Goal: Task Accomplishment & Management: Manage account settings

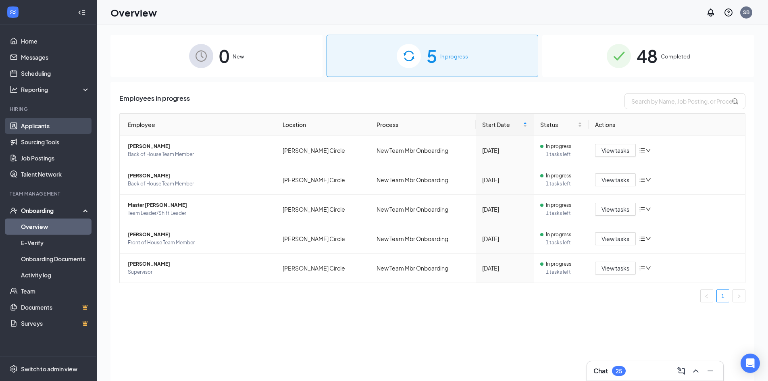
click at [36, 125] on link "Applicants" at bounding box center [55, 126] width 69 height 16
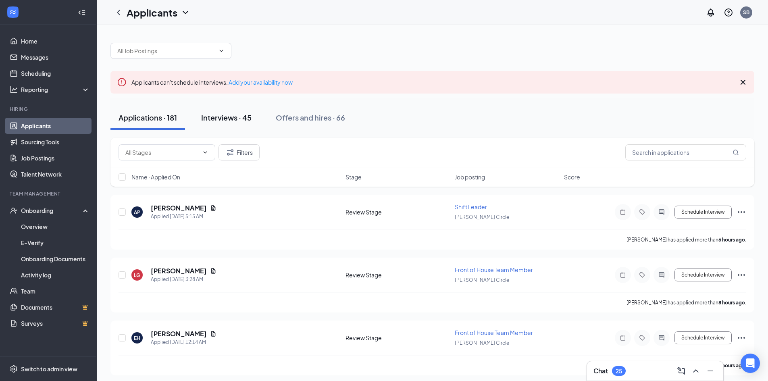
click at [233, 119] on div "Interviews · 45" at bounding box center [226, 117] width 50 height 10
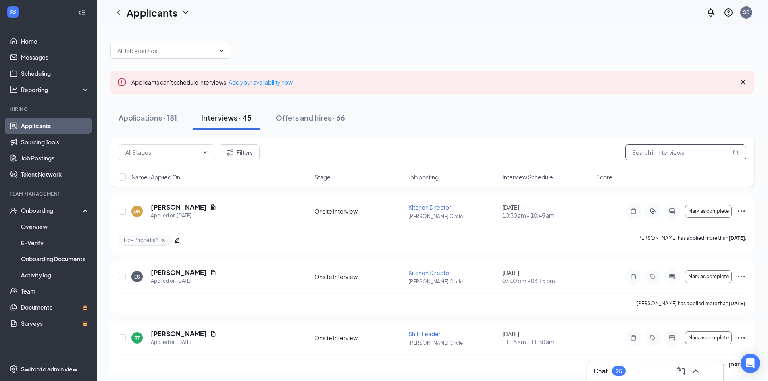
click at [695, 149] on input "text" at bounding box center [685, 152] width 121 height 16
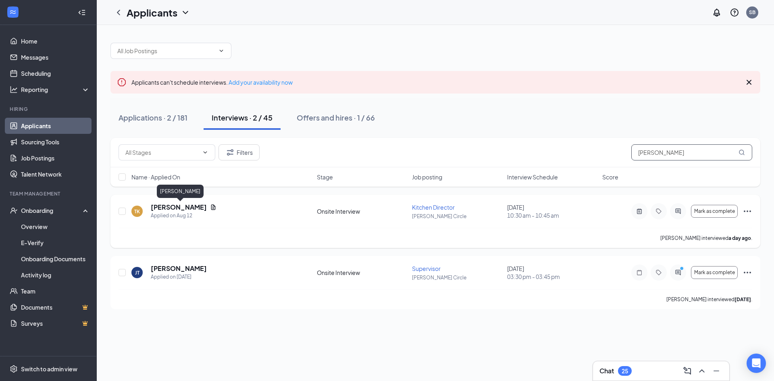
type input "thomas"
click at [176, 210] on h5 "[PERSON_NAME]" at bounding box center [179, 207] width 56 height 9
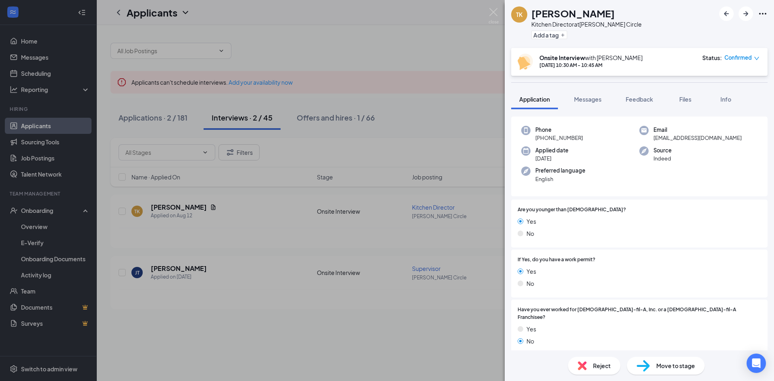
scroll to position [12, 0]
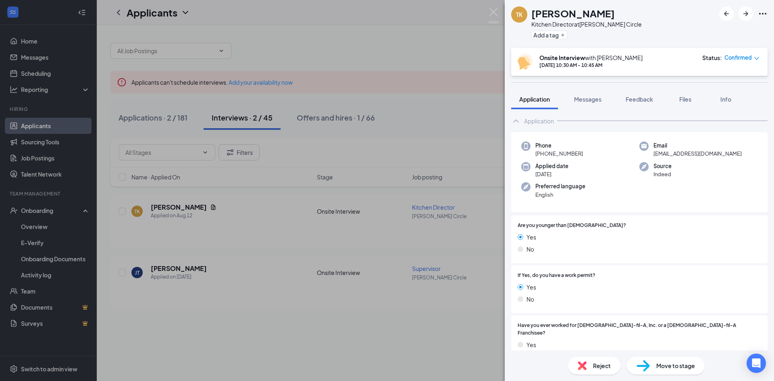
click at [659, 368] on span "Move to stage" at bounding box center [675, 365] width 39 height 9
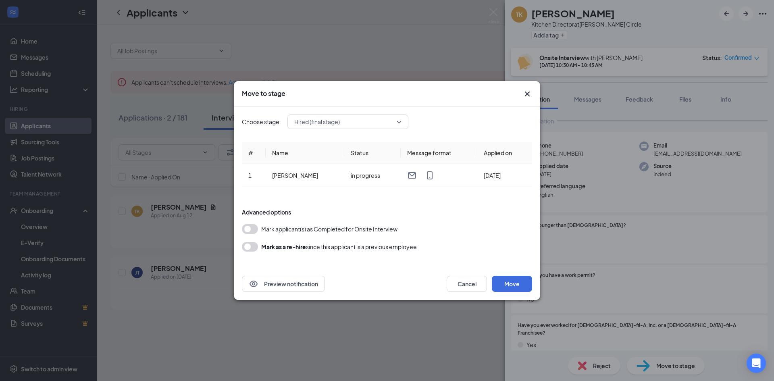
click at [403, 123] on div "Hired (final stage)" at bounding box center [347, 121] width 121 height 15
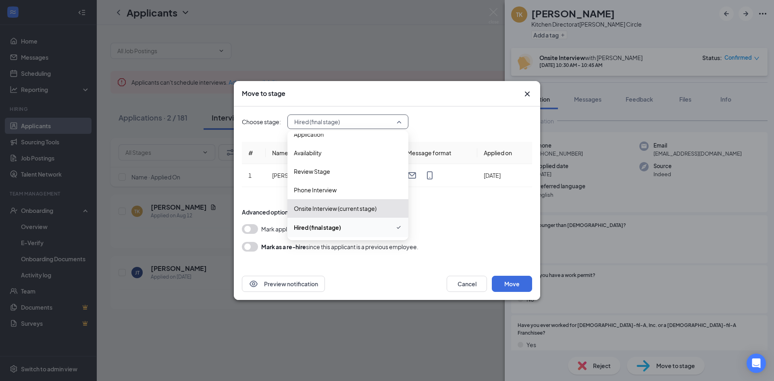
click at [318, 228] on span "Hired (final stage)" at bounding box center [317, 227] width 47 height 9
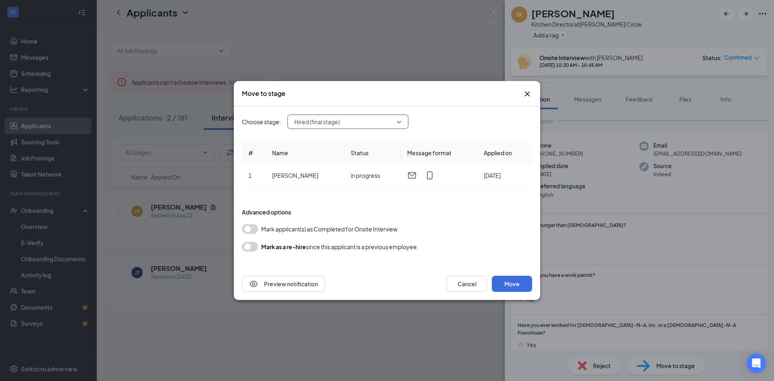
click at [527, 93] on icon "Cross" at bounding box center [527, 93] width 5 height 5
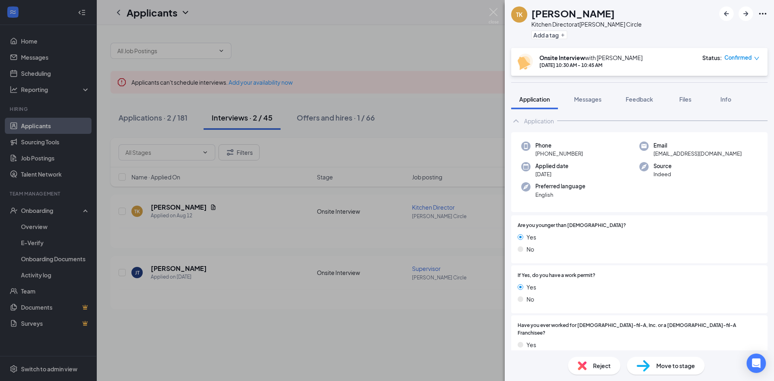
click at [677, 364] on span "Move to stage" at bounding box center [675, 365] width 39 height 9
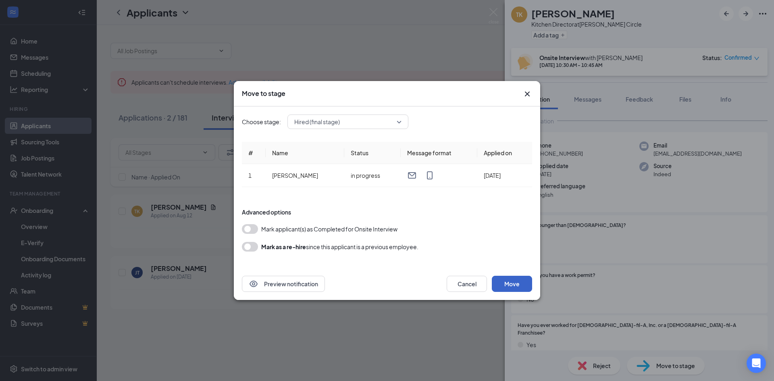
click at [512, 282] on button "Move" at bounding box center [512, 284] width 40 height 16
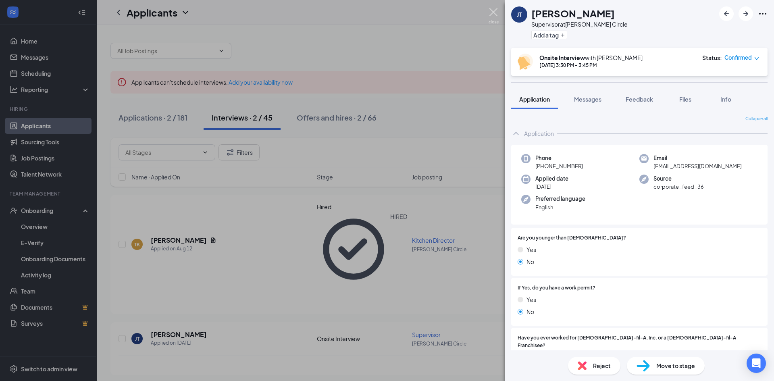
click at [497, 12] on img at bounding box center [493, 16] width 10 height 16
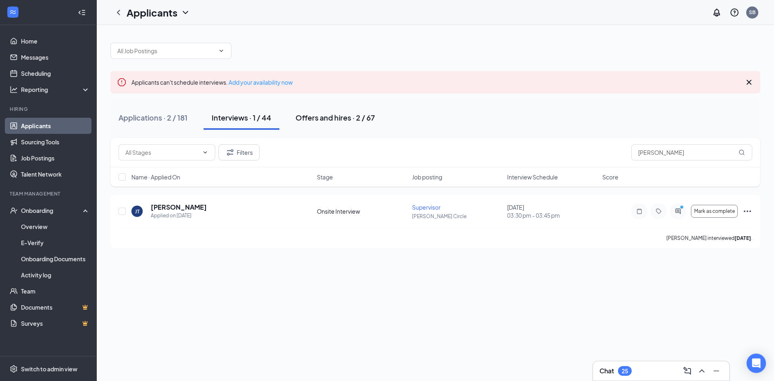
click at [325, 120] on div "Offers and hires · 2 / 67" at bounding box center [334, 117] width 79 height 10
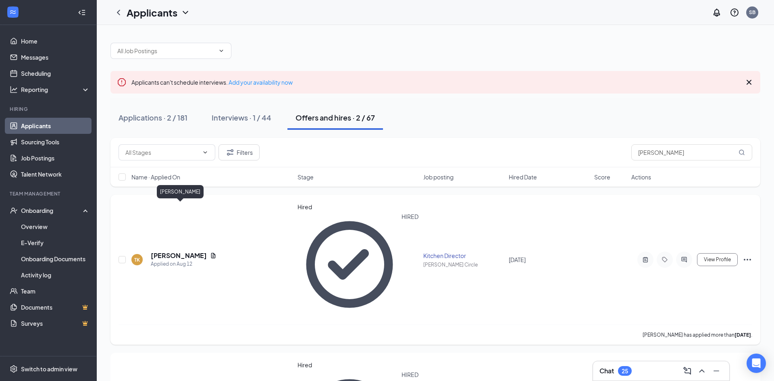
click at [183, 251] on h5 "[PERSON_NAME]" at bounding box center [179, 255] width 56 height 9
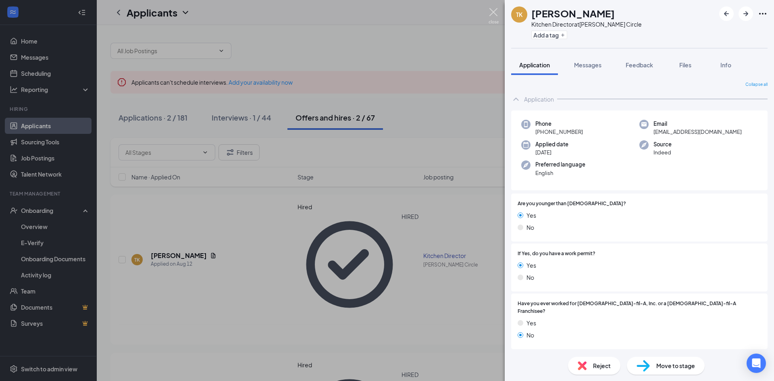
click at [496, 15] on img at bounding box center [493, 16] width 10 height 16
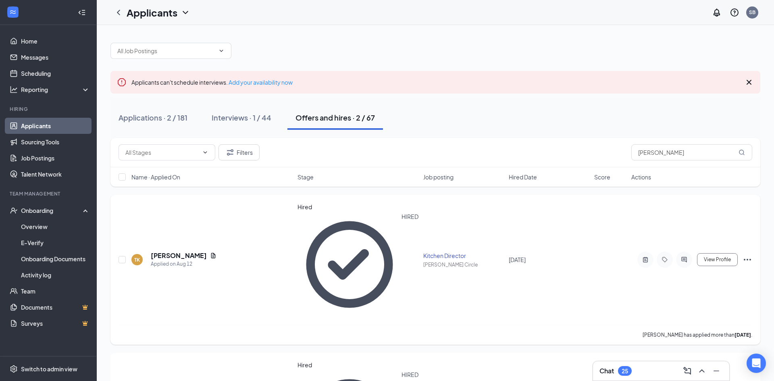
click at [747, 255] on icon "Ellipses" at bounding box center [747, 260] width 10 height 10
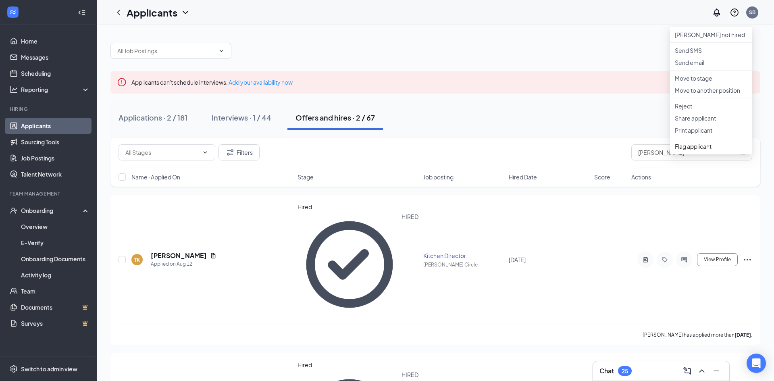
click at [463, 49] on div at bounding box center [435, 47] width 650 height 24
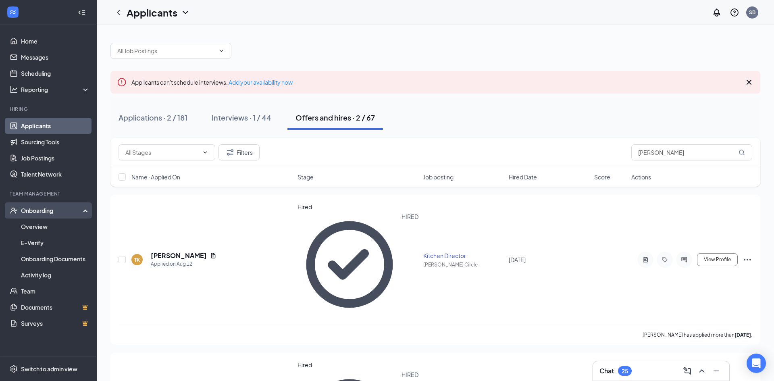
click at [43, 213] on div "Onboarding" at bounding box center [52, 210] width 62 height 8
click at [47, 210] on div "Onboarding" at bounding box center [52, 210] width 62 height 8
click at [39, 224] on link "Overview" at bounding box center [55, 226] width 69 height 16
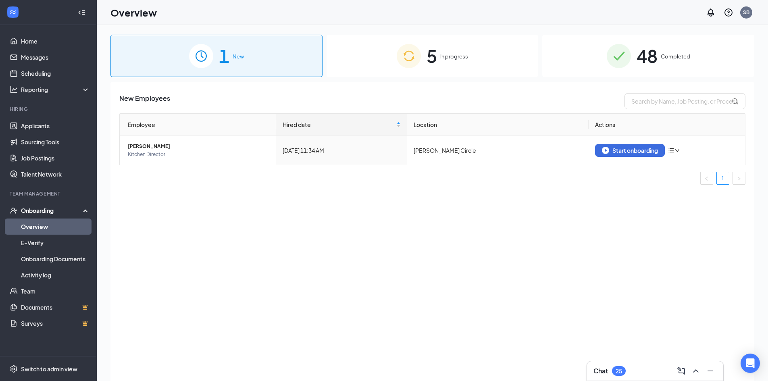
click at [235, 56] on span "New" at bounding box center [238, 56] width 11 height 8
click at [633, 153] on div "Start onboarding" at bounding box center [630, 150] width 56 height 7
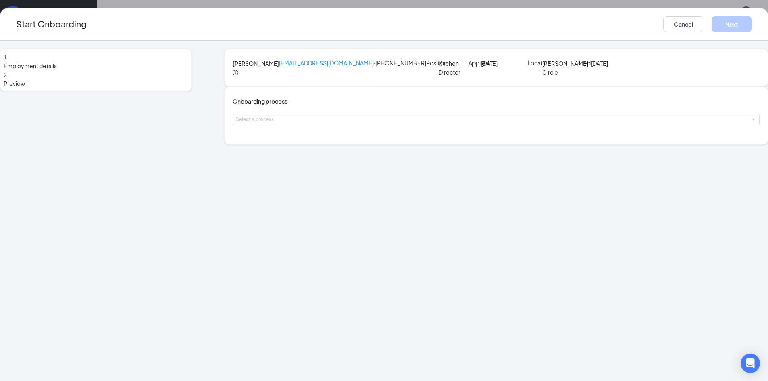
click at [236, 71] on icon "info-circle" at bounding box center [235, 72] width 1 height 3
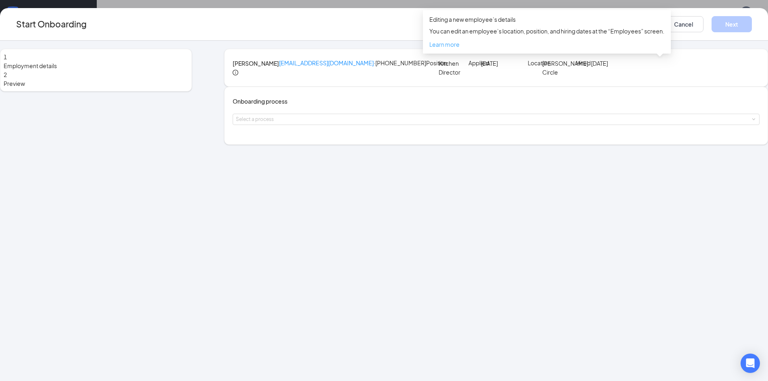
click at [452, 43] on span "Learn more" at bounding box center [444, 44] width 30 height 7
click at [377, 123] on div "Select a process" at bounding box center [494, 119] width 517 height 8
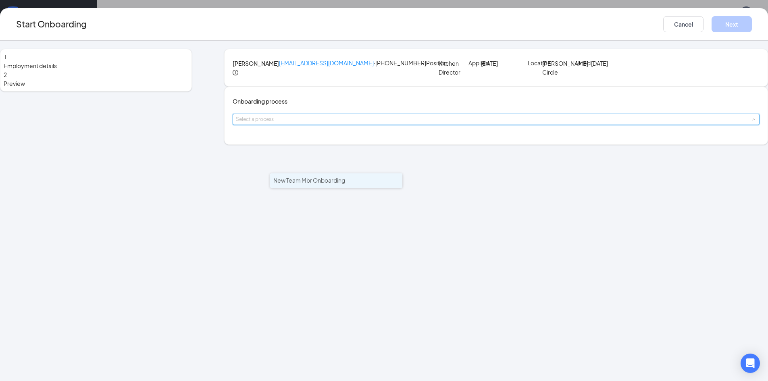
click at [329, 181] on span "New Team Mbr Onboarding" at bounding box center [309, 179] width 72 height 7
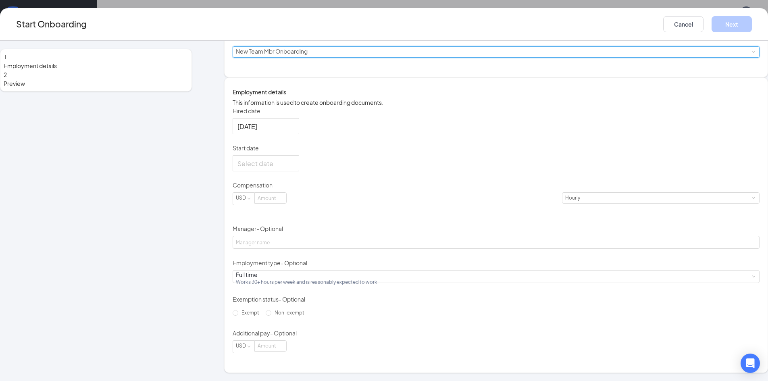
scroll to position [121, 0]
click at [381, 282] on div "Full time Works 30+ hours per week and is reasonably expected to work" at bounding box center [496, 276] width 520 height 12
click at [530, 259] on div "Hired date Aug 26, 2025 Start date Compensation USD Hourly Manager - Optional E…" at bounding box center [496, 230] width 527 height 246
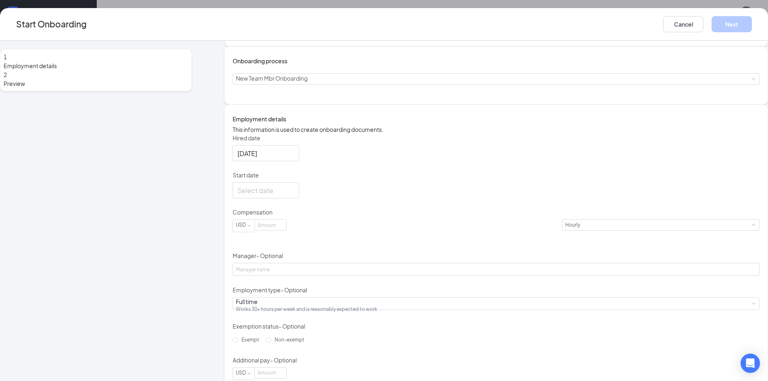
scroll to position [81, 0]
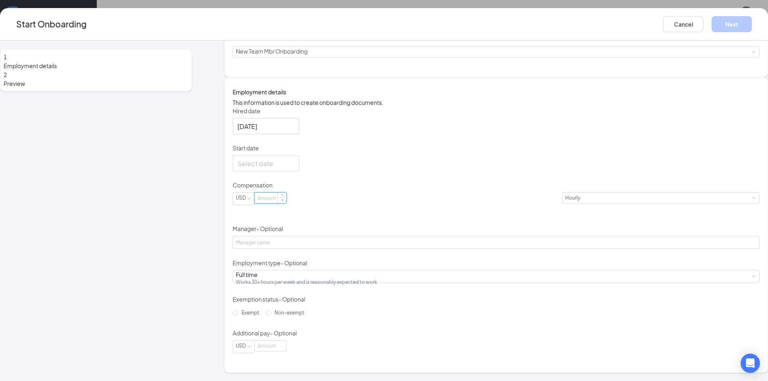
click at [286, 203] on input at bounding box center [270, 198] width 31 height 10
type input "15"
click at [269, 316] on input "Non-exempt" at bounding box center [269, 313] width 6 height 6
radio input "true"
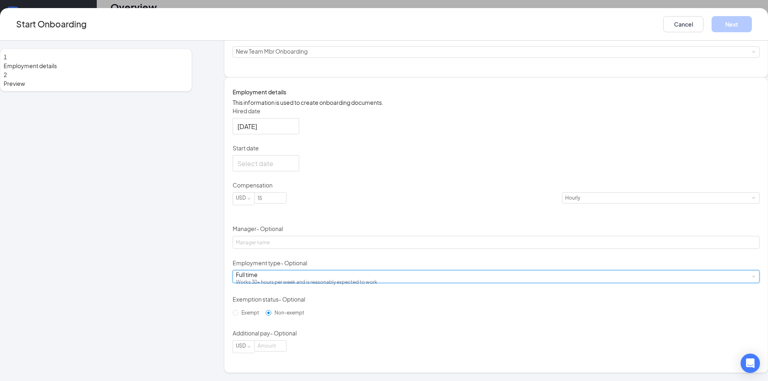
click at [359, 271] on div "Full time Works 30+ hours per week and is reasonably expected to work" at bounding box center [496, 276] width 520 height 12
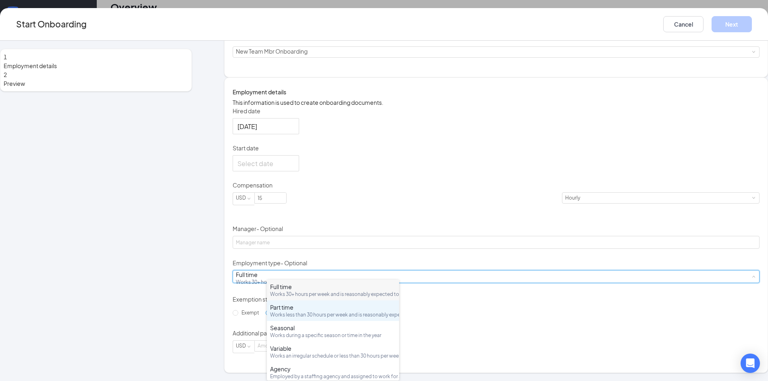
click at [313, 318] on div "Works less than 30 hours per week and is reasonably expected to work" at bounding box center [333, 314] width 126 height 7
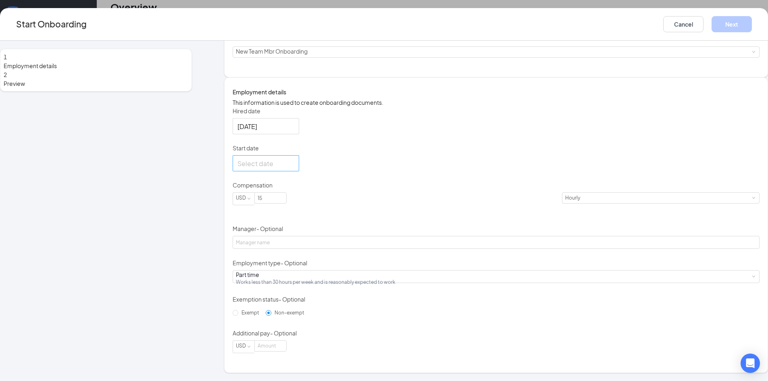
click at [294, 158] on div at bounding box center [265, 163] width 57 height 10
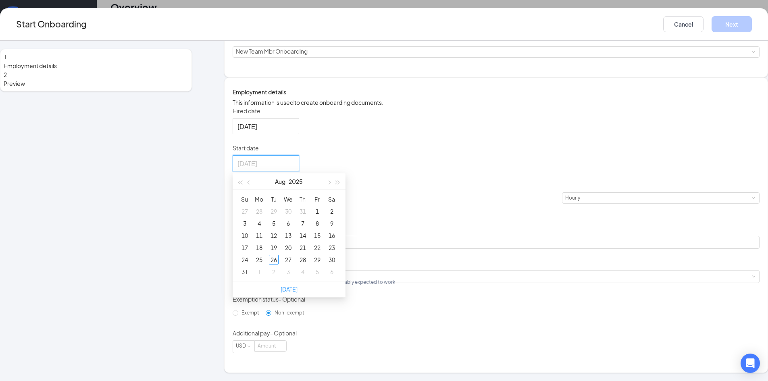
type input "Sep 3, 2025"
type input "Sep 2, 2025"
type input "Aug 31, 2025"
type input "[DATE]"
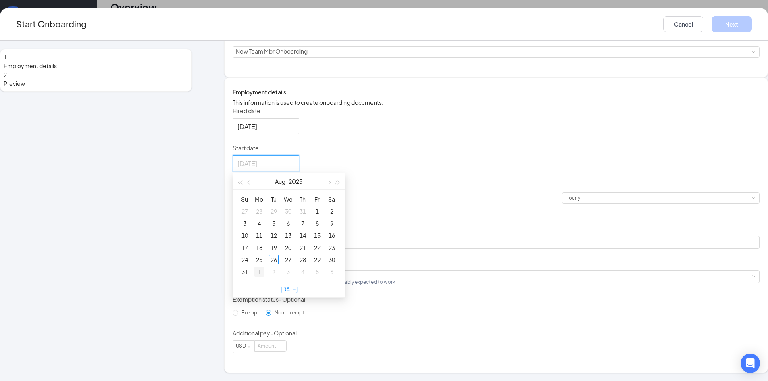
click at [264, 267] on div "1" at bounding box center [259, 272] width 10 height 10
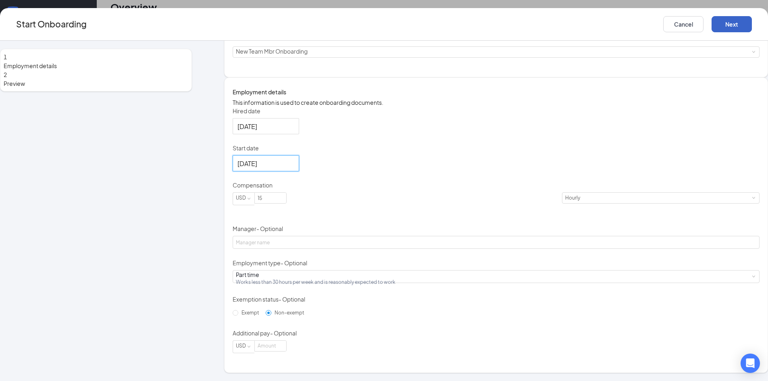
click at [711, 23] on button "Next" at bounding box center [731, 24] width 40 height 16
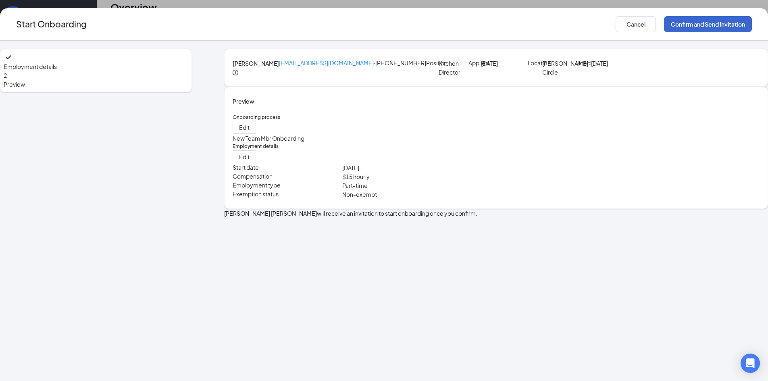
scroll to position [0, 0]
click at [615, 24] on button "Cancel" at bounding box center [635, 24] width 40 height 16
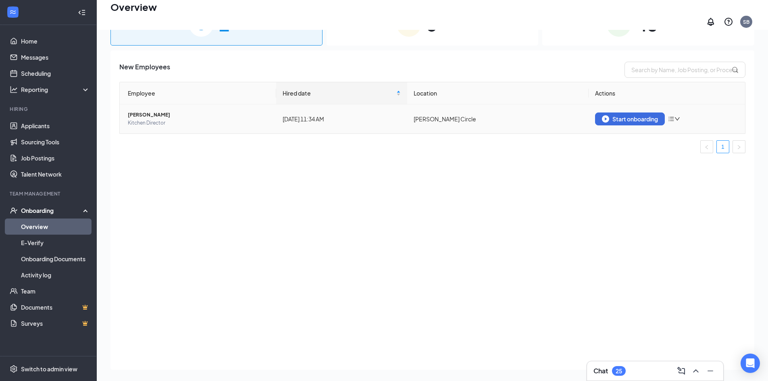
click at [154, 111] on span "[PERSON_NAME]" at bounding box center [199, 115] width 142 height 8
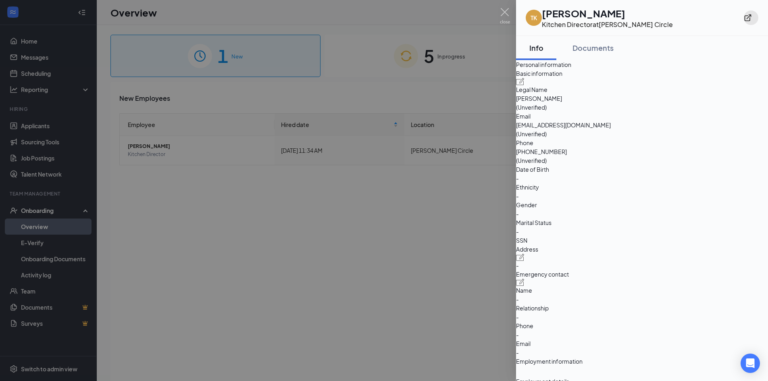
click at [751, 15] on icon "ExternalLink" at bounding box center [747, 18] width 7 height 7
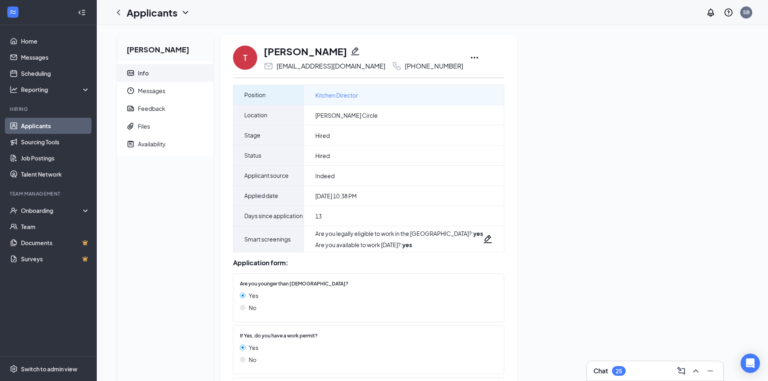
click at [348, 96] on span "Kitchen Director" at bounding box center [336, 95] width 43 height 9
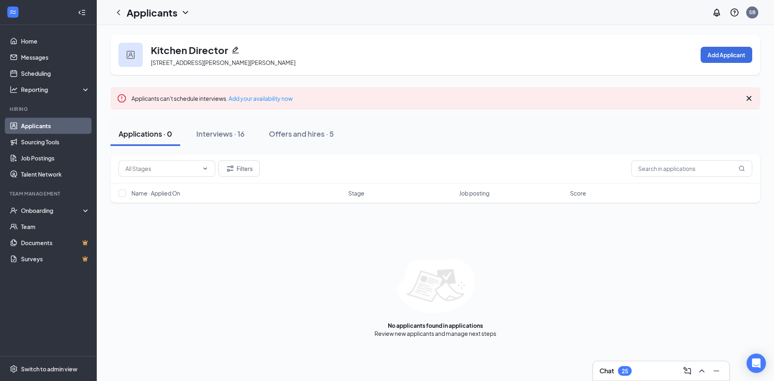
click at [235, 50] on icon "Pencil" at bounding box center [235, 50] width 8 height 8
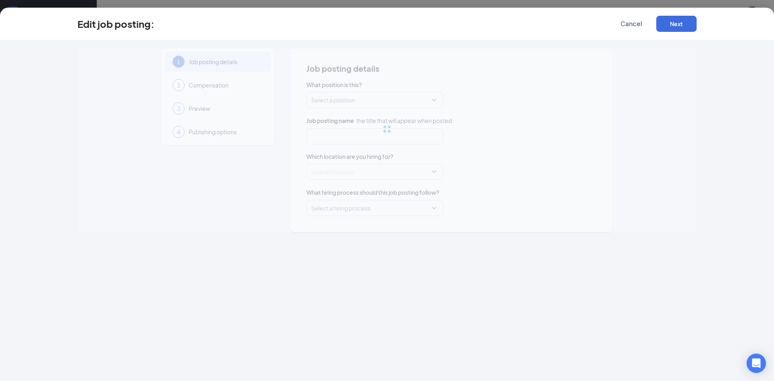
type input "Kitchen Director"
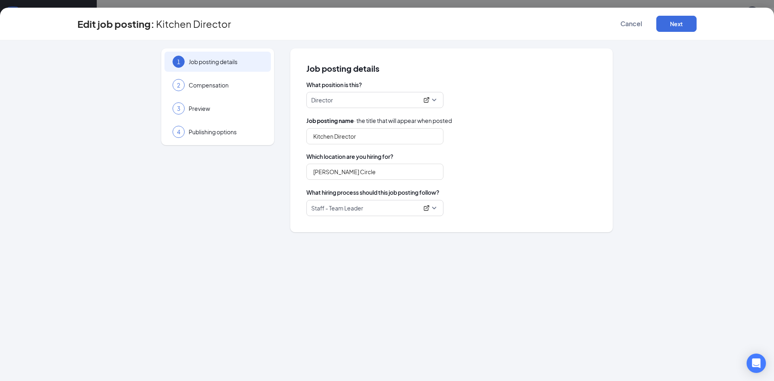
type input "[PERSON_NAME] Circle"
click at [433, 100] on span "Director" at bounding box center [374, 99] width 127 height 15
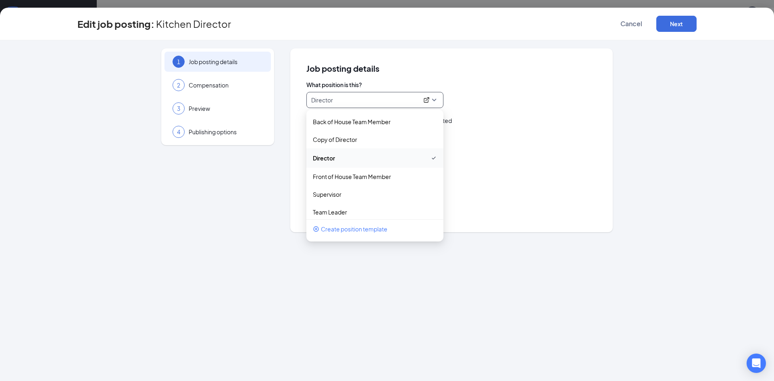
click at [433, 100] on span "Director" at bounding box center [374, 99] width 127 height 15
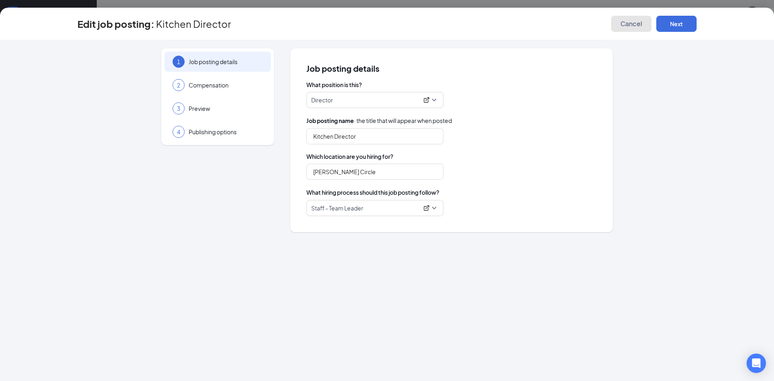
click at [623, 23] on span "Cancel" at bounding box center [631, 24] width 22 height 8
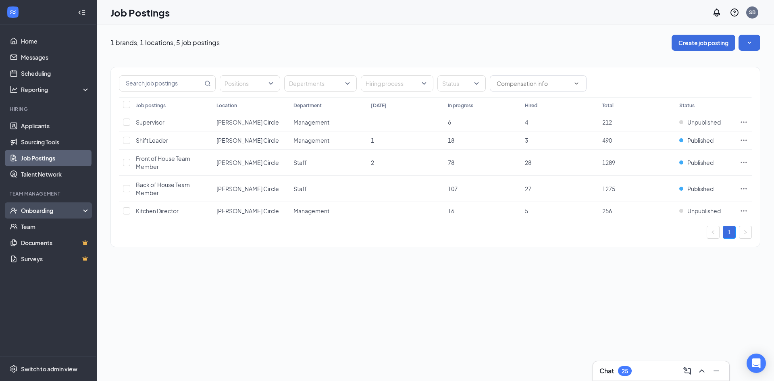
click at [61, 209] on div "Onboarding" at bounding box center [52, 210] width 62 height 8
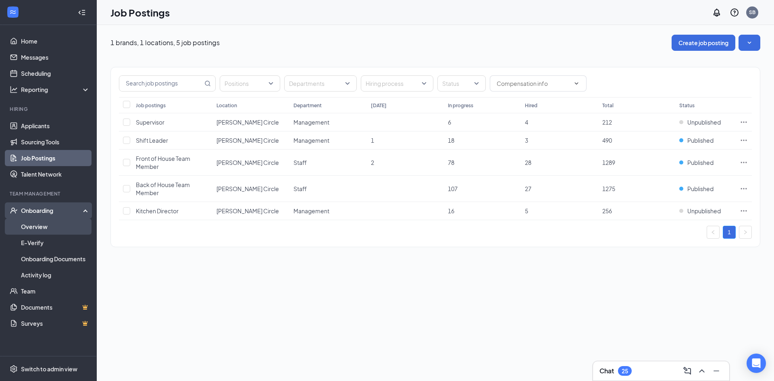
click at [57, 230] on link "Overview" at bounding box center [55, 226] width 69 height 16
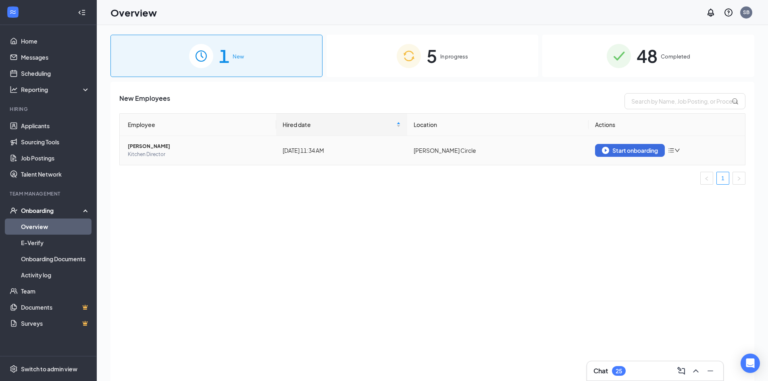
click at [157, 145] on span "[PERSON_NAME]" at bounding box center [199, 146] width 142 height 8
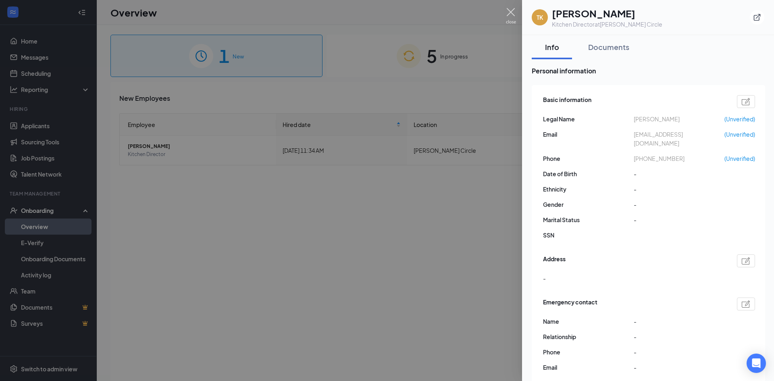
click at [511, 9] on img at bounding box center [511, 16] width 10 height 16
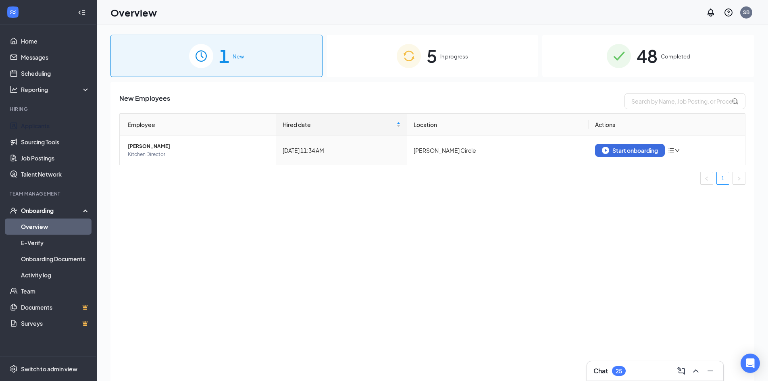
drag, startPoint x: 30, startPoint y: 126, endPoint x: 72, endPoint y: 115, distance: 42.9
click at [31, 126] on link "Applicants" at bounding box center [55, 126] width 69 height 16
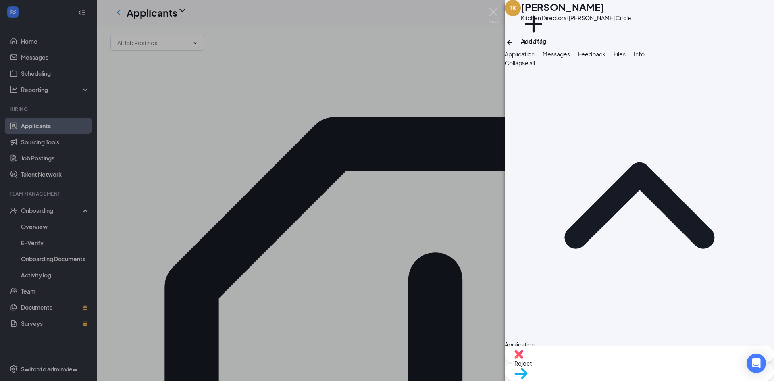
click at [583, 22] on div "Kitchen Director at Ross Clark Circle" at bounding box center [576, 18] width 110 height 8
click at [644, 58] on span "Info" at bounding box center [638, 53] width 11 height 7
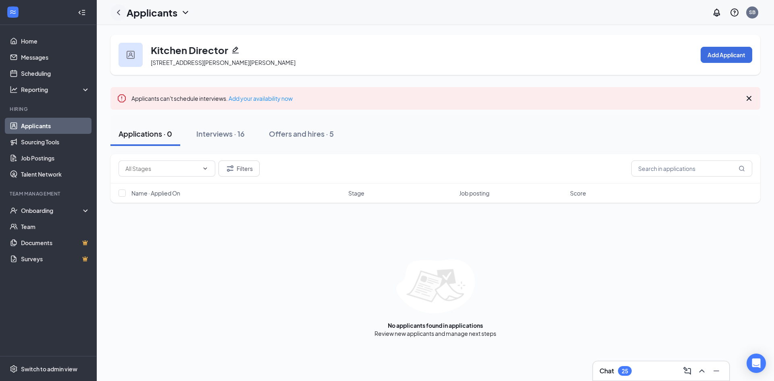
click at [115, 10] on icon "ChevronLeft" at bounding box center [119, 13] width 10 height 10
click at [119, 11] on icon "ChevronLeft" at bounding box center [119, 13] width 10 height 10
drag, startPoint x: 772, startPoint y: 131, endPoint x: 751, endPoint y: 125, distance: 22.6
drag, startPoint x: 751, startPoint y: 125, endPoint x: 52, endPoint y: 122, distance: 699.1
click at [52, 122] on link "Applicants" at bounding box center [55, 126] width 69 height 16
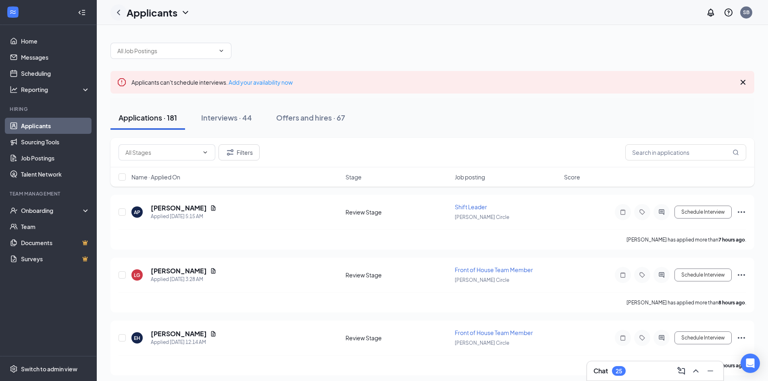
click at [120, 15] on icon "ChevronLeft" at bounding box center [119, 13] width 10 height 10
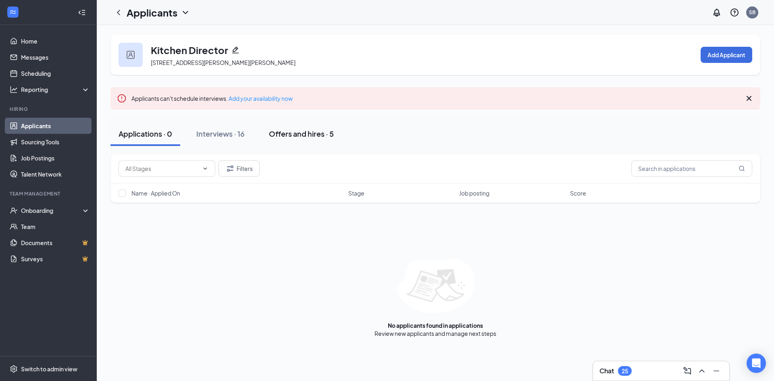
click at [299, 130] on div "Offers and hires · 5" at bounding box center [301, 134] width 65 height 10
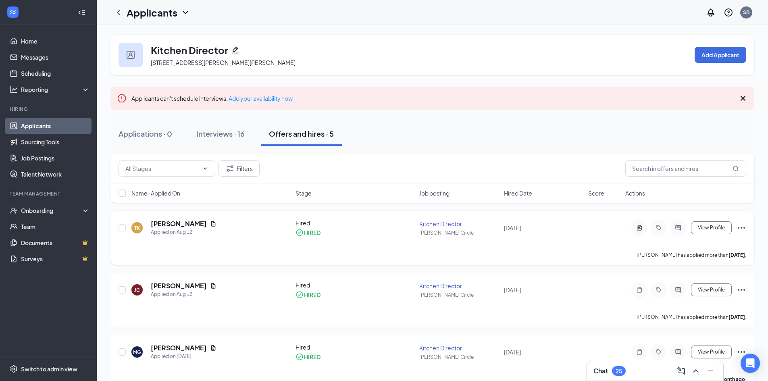
click at [743, 224] on icon "Ellipses" at bounding box center [741, 228] width 10 height 10
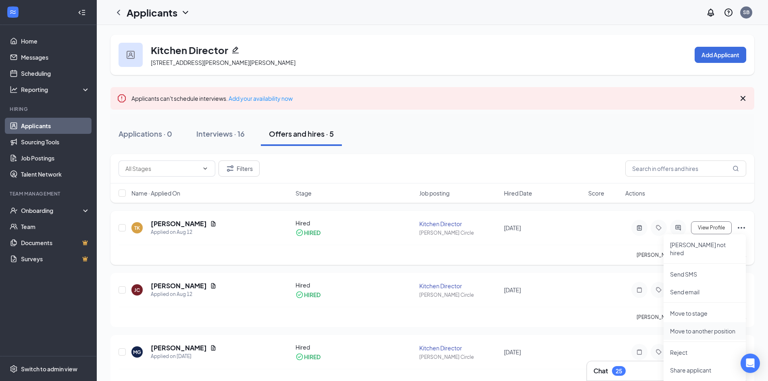
click at [698, 327] on p "Move to another position" at bounding box center [704, 331] width 69 height 8
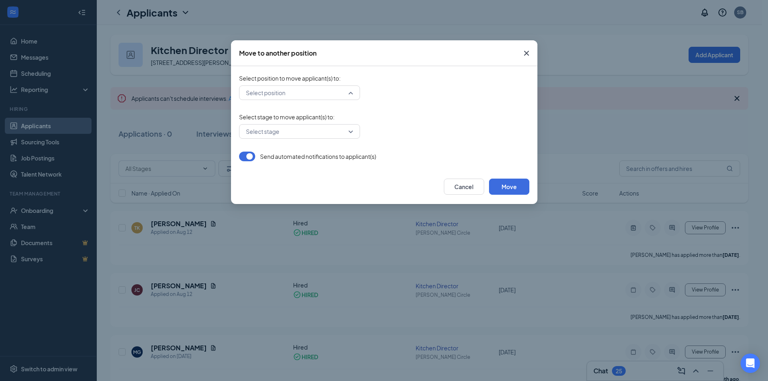
click at [309, 96] on input "search" at bounding box center [297, 93] width 106 height 14
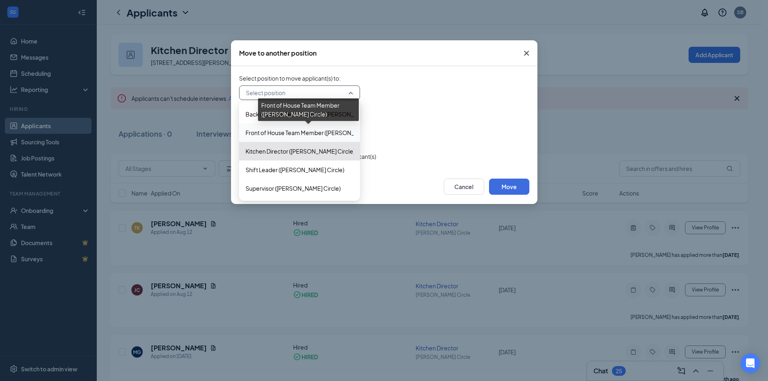
click at [292, 134] on span "Front of House Team Member ([PERSON_NAME] Circle)" at bounding box center [317, 132] width 145 height 9
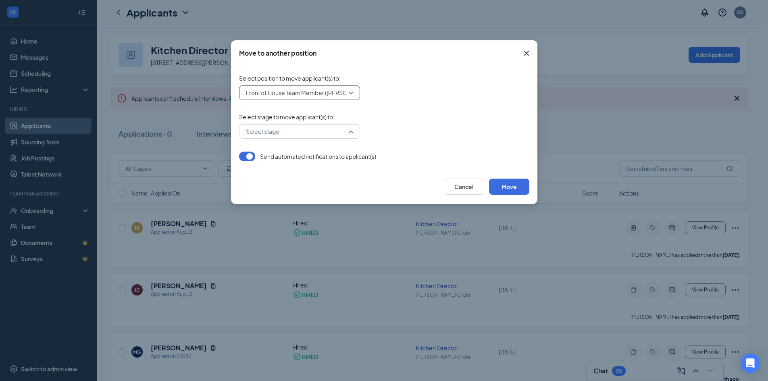
click at [292, 134] on input "search" at bounding box center [297, 132] width 106 height 14
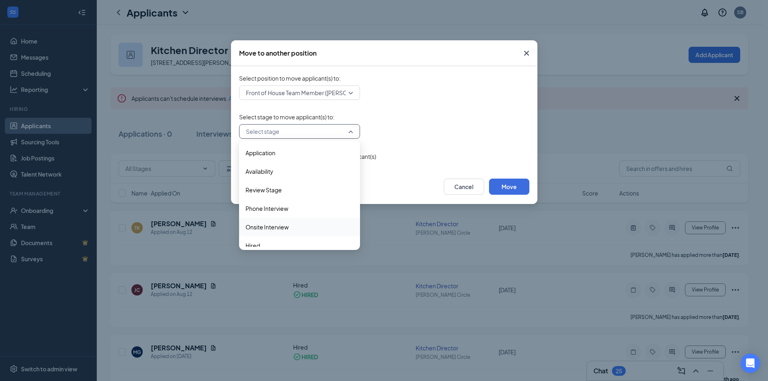
scroll to position [8, 0]
click at [272, 243] on div "Hired" at bounding box center [299, 237] width 121 height 19
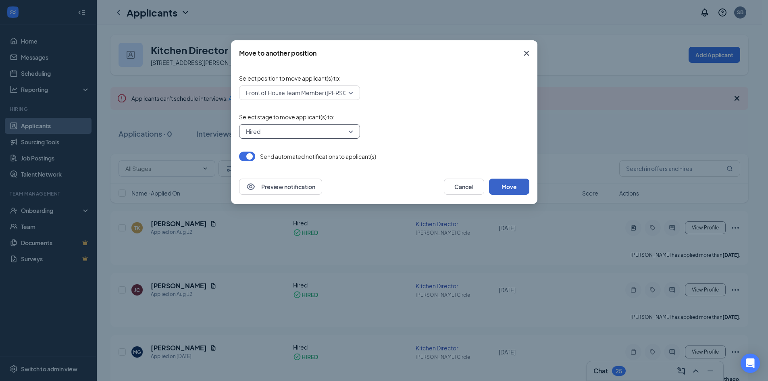
click at [502, 189] on button "Move" at bounding box center [509, 187] width 40 height 16
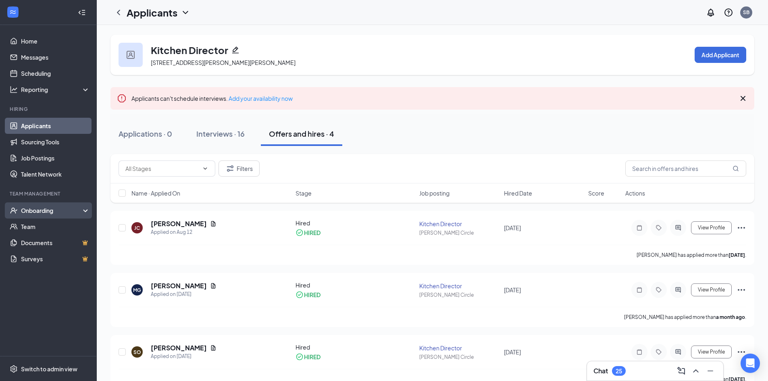
click at [58, 209] on div "Onboarding" at bounding box center [52, 210] width 62 height 8
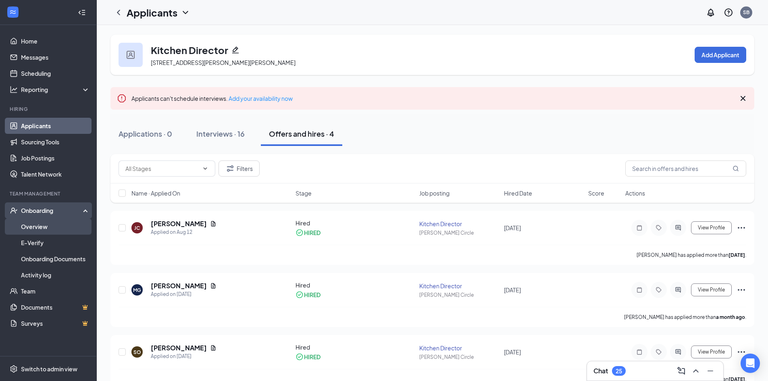
click at [59, 229] on link "Overview" at bounding box center [55, 226] width 69 height 16
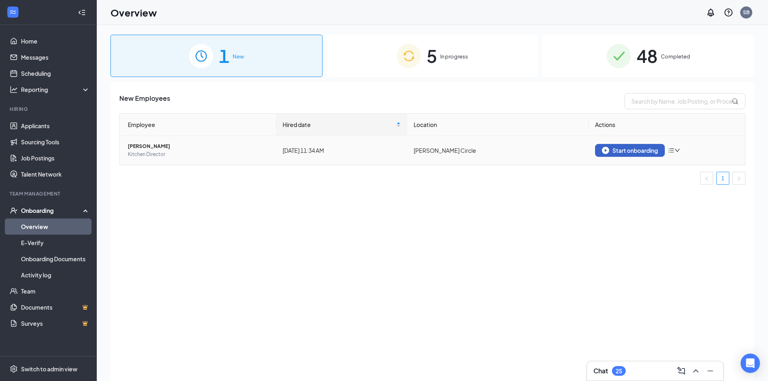
click at [621, 149] on div "Start onboarding" at bounding box center [630, 150] width 56 height 7
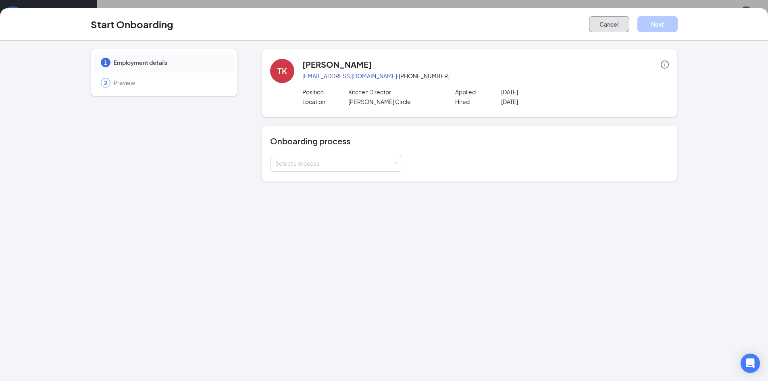
click at [613, 24] on button "Cancel" at bounding box center [609, 24] width 40 height 16
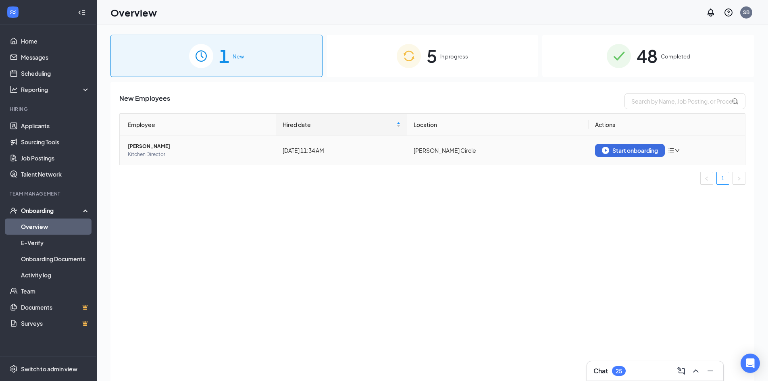
click at [677, 152] on icon "down" at bounding box center [677, 150] width 6 height 6
click at [680, 167] on div "Remove from onboarding" at bounding box center [716, 167] width 87 height 8
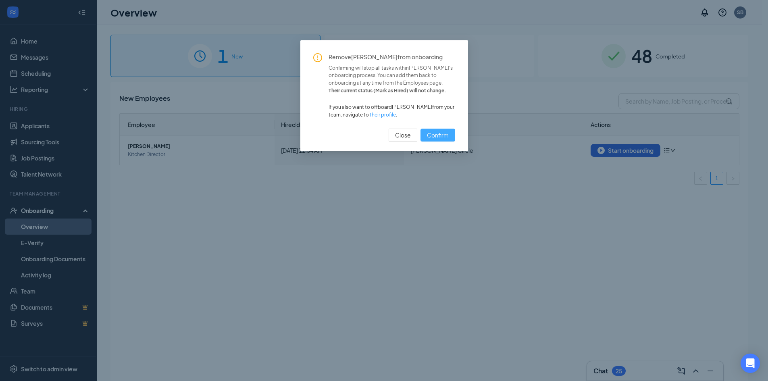
click at [445, 139] on span "Confirm" at bounding box center [438, 135] width 22 height 9
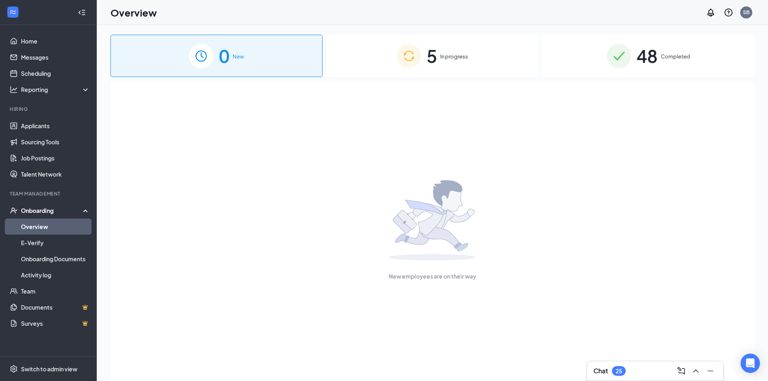
click at [39, 220] on link "Overview" at bounding box center [55, 226] width 69 height 16
click at [50, 129] on link "Applicants" at bounding box center [55, 126] width 69 height 16
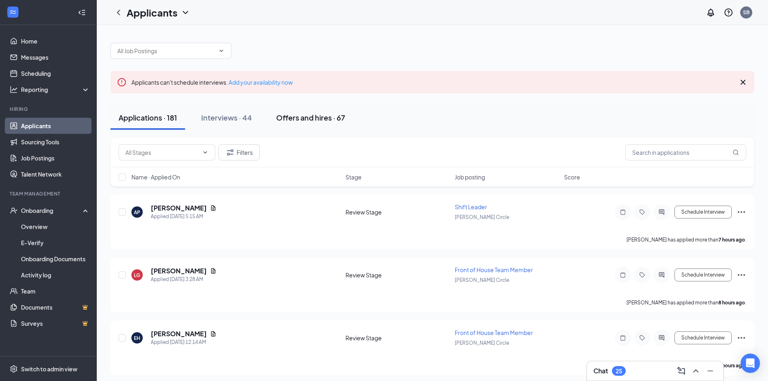
click at [280, 112] on div "Offers and hires · 67" at bounding box center [310, 117] width 69 height 10
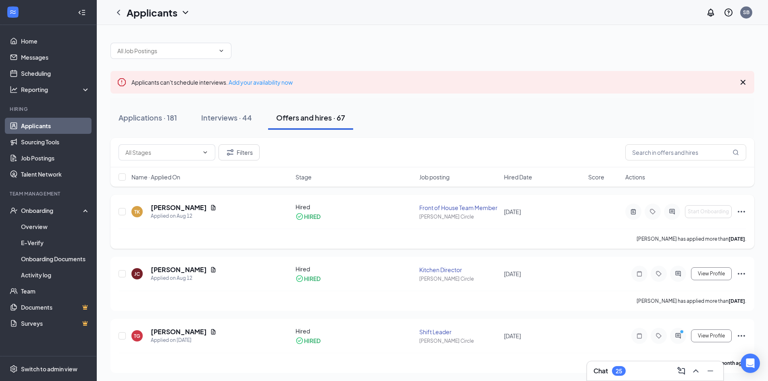
click at [743, 210] on icon "Ellipses" at bounding box center [741, 212] width 10 height 10
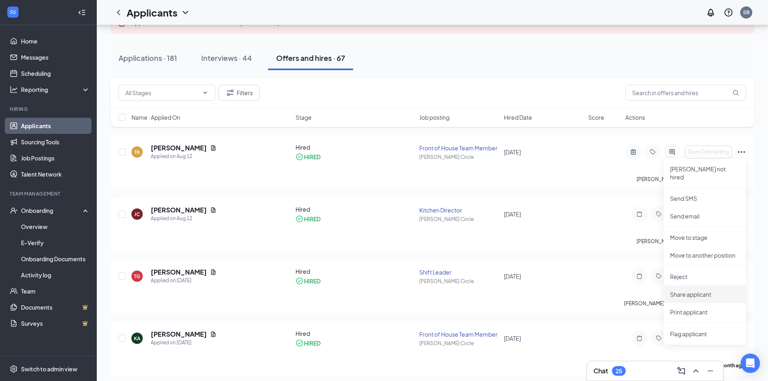
scroll to position [40, 0]
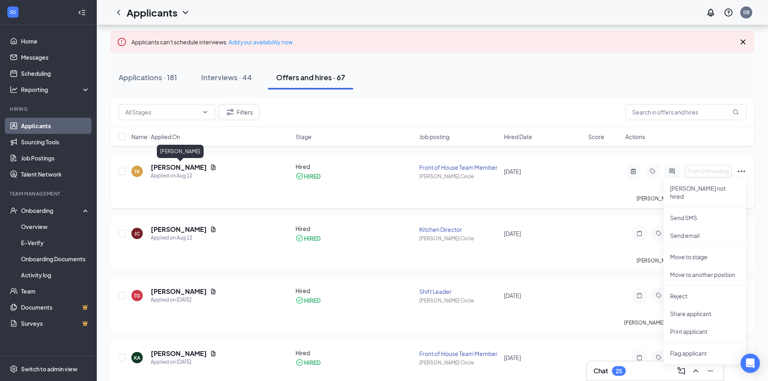
click at [197, 164] on h5 "[PERSON_NAME]" at bounding box center [179, 167] width 56 height 9
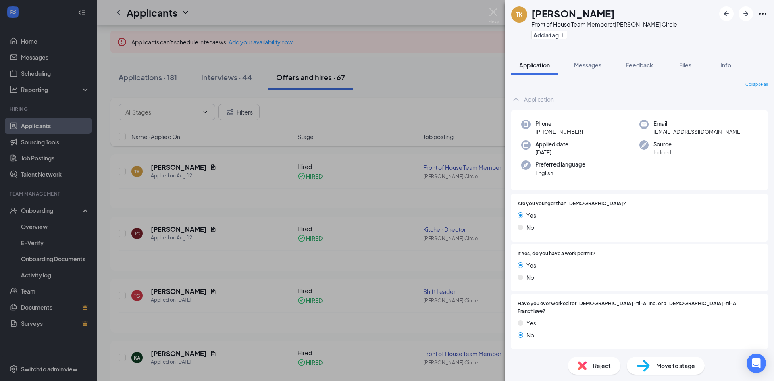
click at [657, 366] on span "Move to stage" at bounding box center [675, 365] width 39 height 9
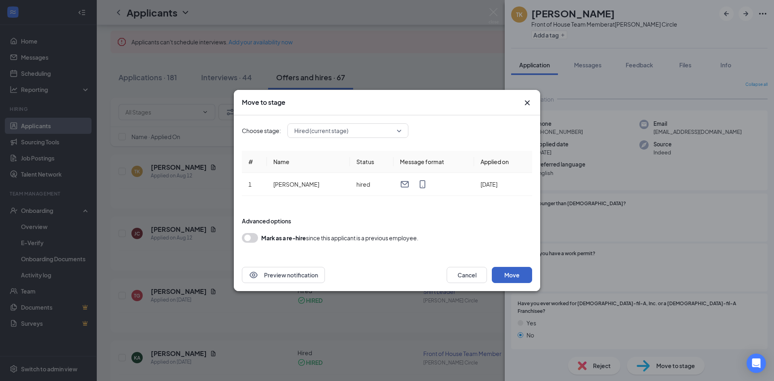
click at [509, 274] on button "Move" at bounding box center [512, 275] width 40 height 16
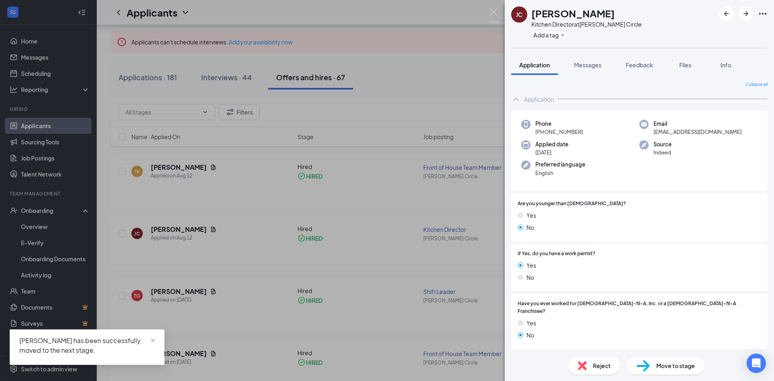
click at [494, 8] on img at bounding box center [493, 16] width 10 height 16
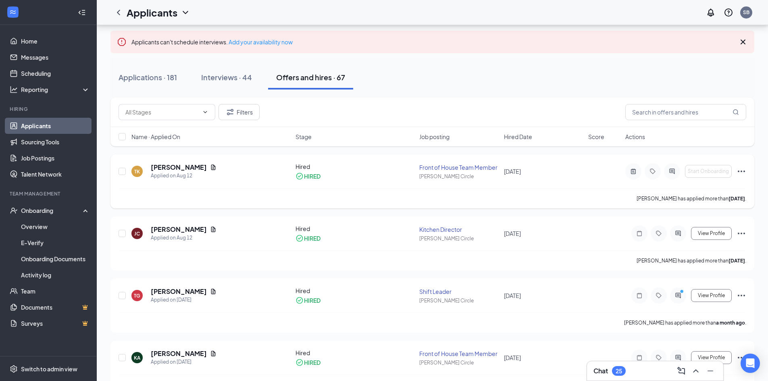
click at [743, 171] on icon "Ellipses" at bounding box center [740, 171] width 7 height 2
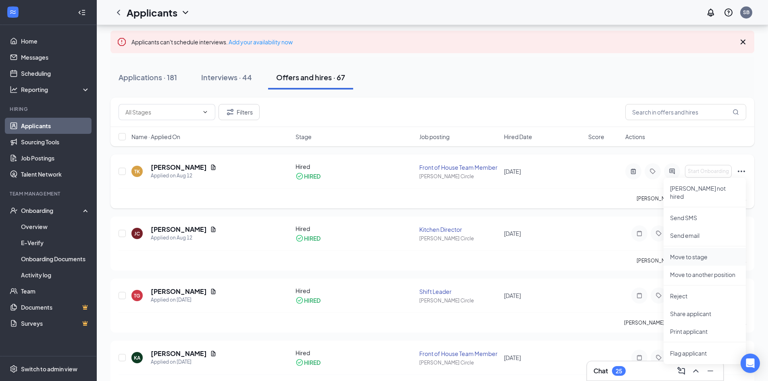
click at [696, 253] on p "Move to stage" at bounding box center [704, 257] width 69 height 8
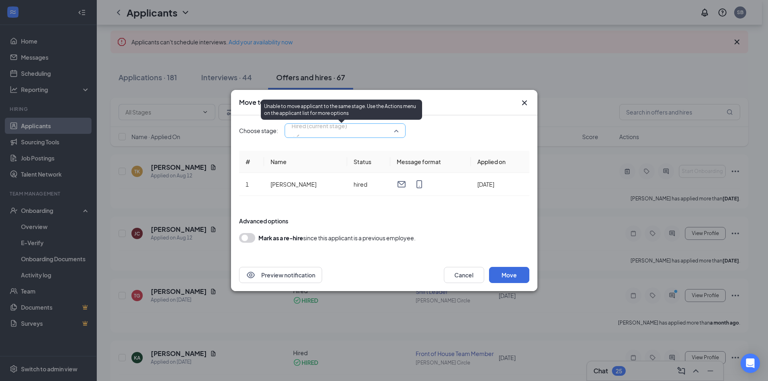
click at [347, 126] on span "Hired (current stage)" at bounding box center [319, 131] width 56 height 22
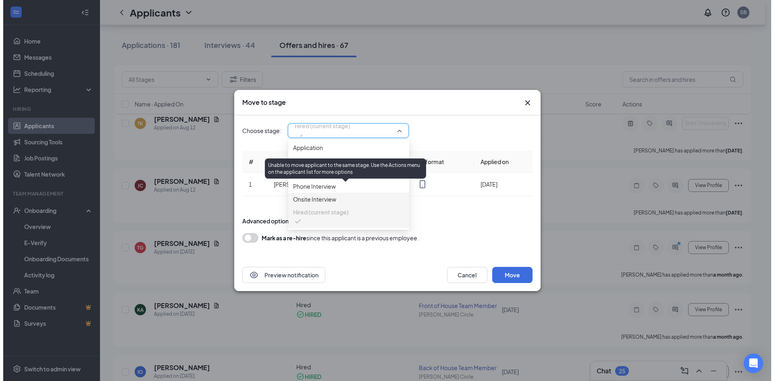
scroll to position [40, 0]
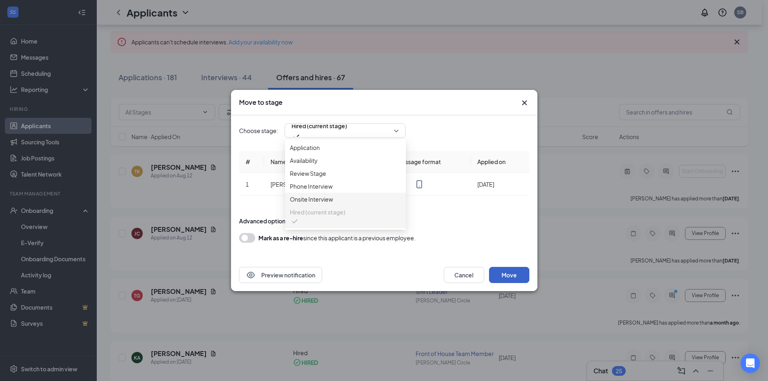
click at [507, 272] on button "Move" at bounding box center [509, 275] width 40 height 16
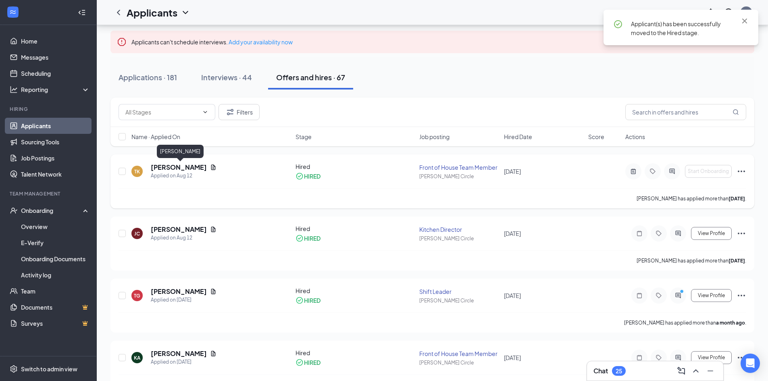
click at [181, 169] on h5 "[PERSON_NAME]" at bounding box center [179, 167] width 56 height 9
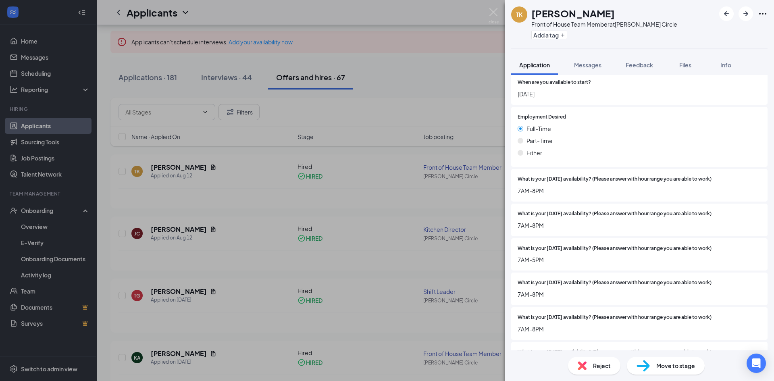
scroll to position [583, 0]
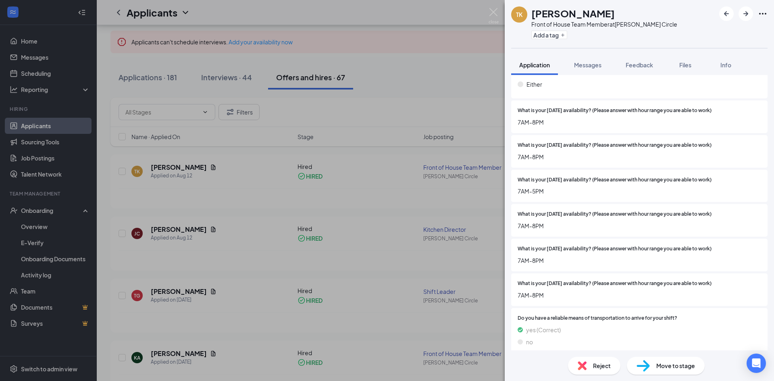
click at [659, 375] on div "Reject Move to stage" at bounding box center [639, 365] width 269 height 31
click at [658, 368] on span "Move to stage" at bounding box center [675, 365] width 39 height 9
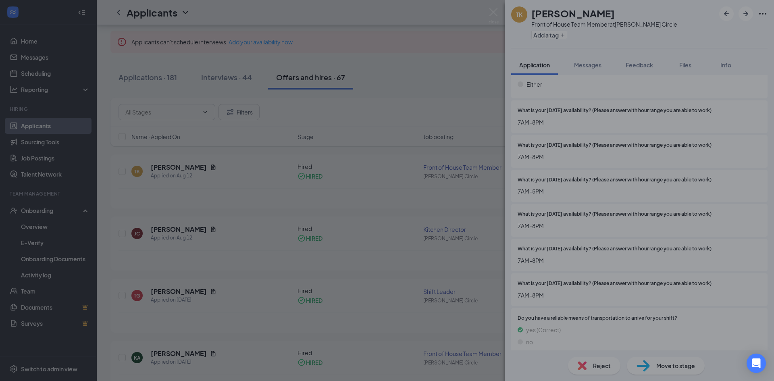
scroll to position [580, 0]
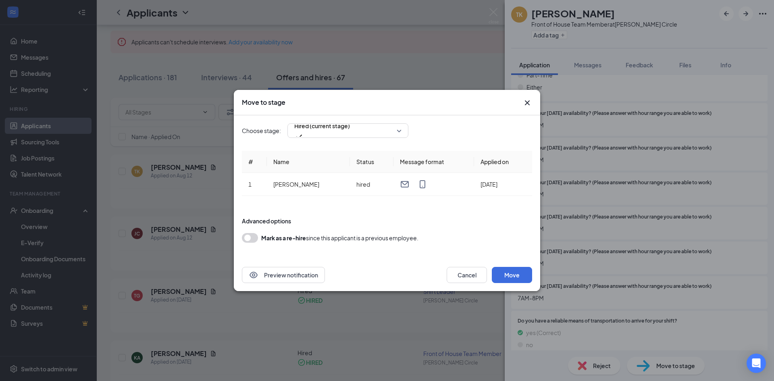
click at [250, 240] on button "button" at bounding box center [250, 238] width 16 height 10
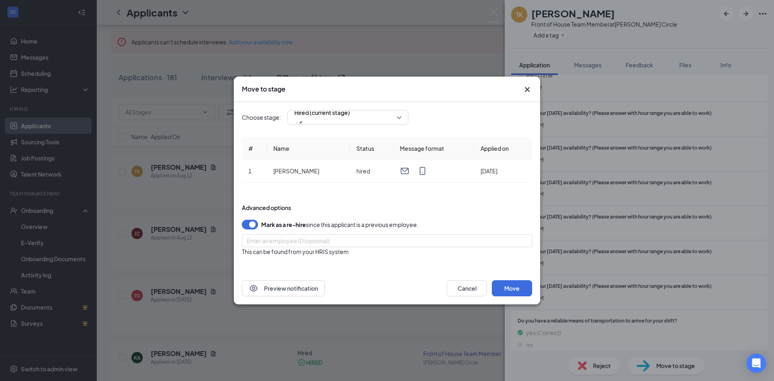
click at [248, 220] on button "button" at bounding box center [250, 225] width 16 height 10
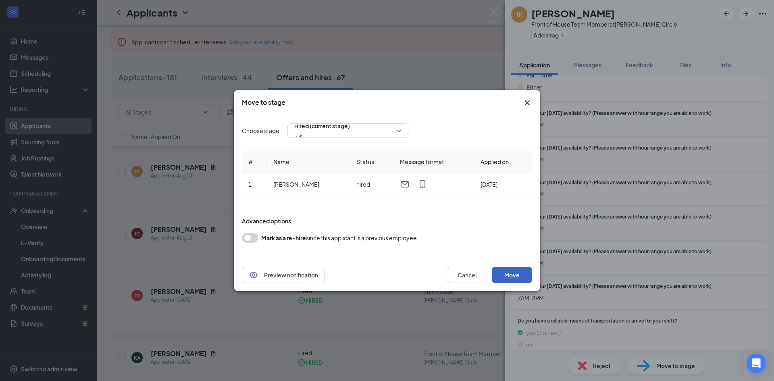
click at [515, 274] on button "Move" at bounding box center [512, 275] width 40 height 16
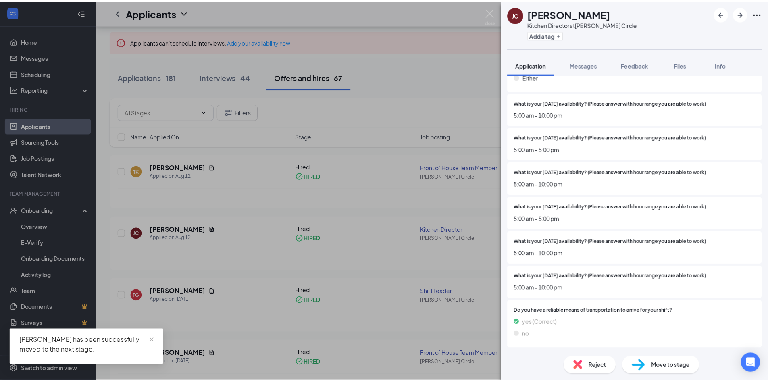
scroll to position [588, 0]
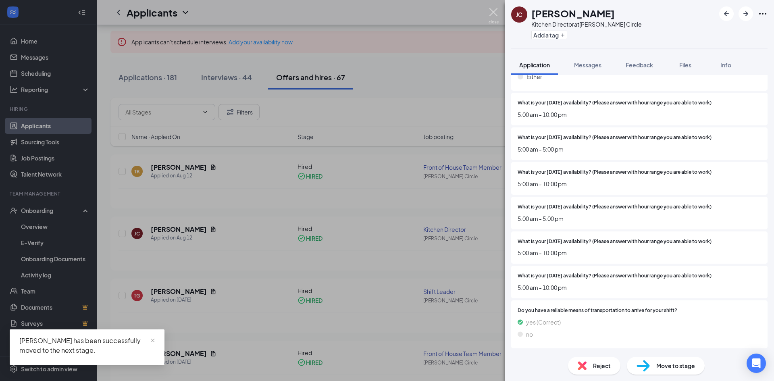
click at [492, 11] on img at bounding box center [493, 16] width 10 height 16
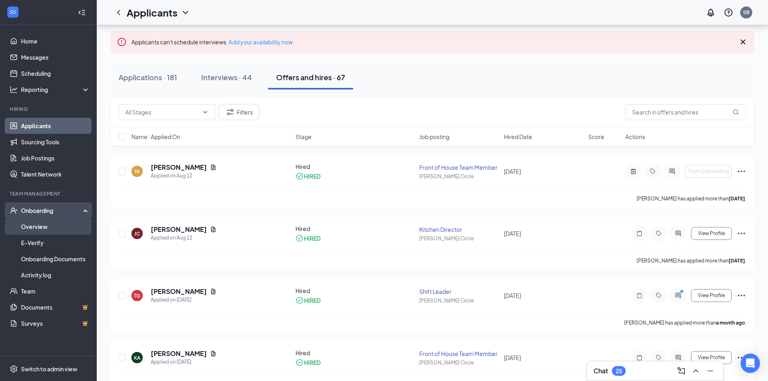
click at [48, 225] on link "Overview" at bounding box center [55, 226] width 69 height 16
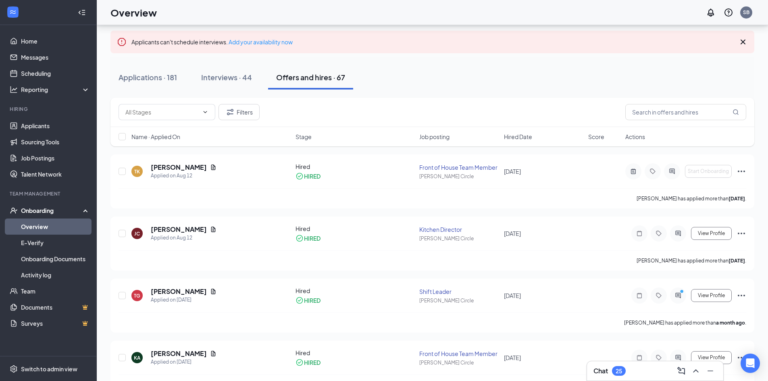
scroll to position [36, 0]
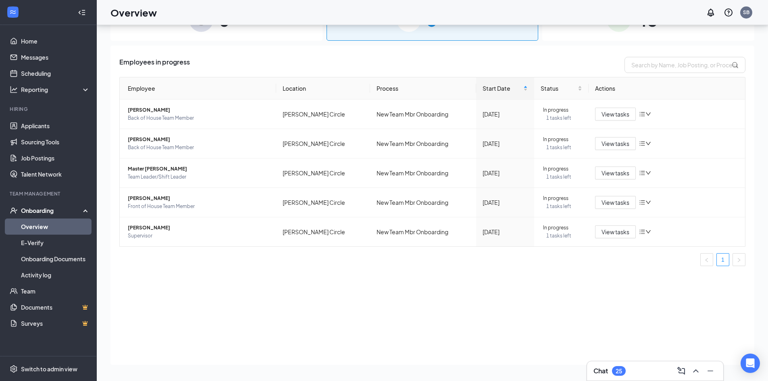
click at [52, 214] on div "Onboarding" at bounding box center [52, 210] width 62 height 8
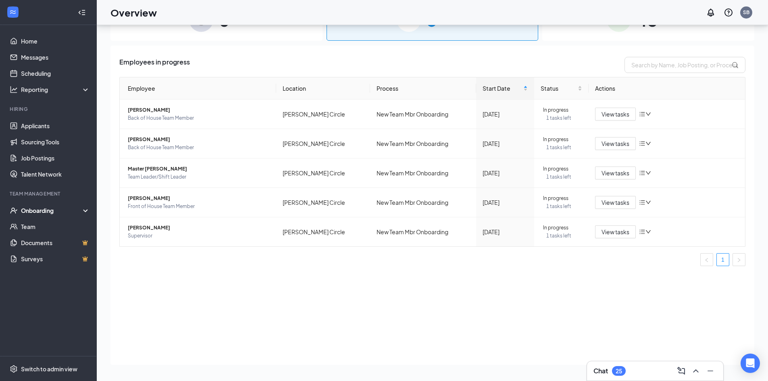
click at [52, 214] on div "Onboarding" at bounding box center [52, 210] width 62 height 8
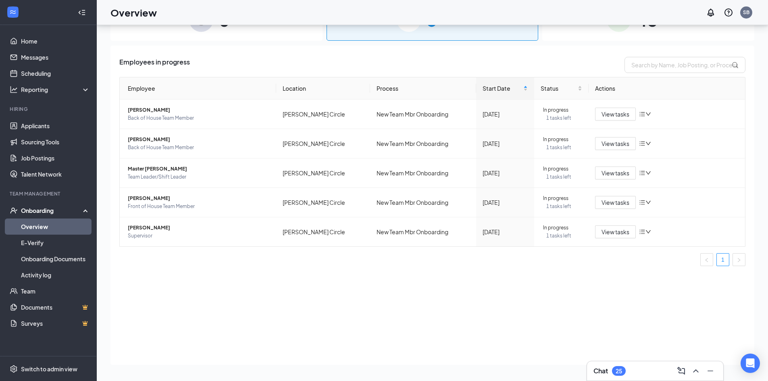
click at [49, 232] on link "Overview" at bounding box center [55, 226] width 69 height 16
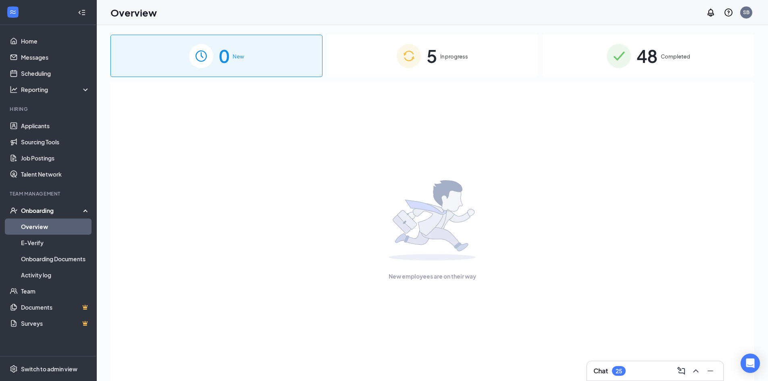
click at [458, 54] on span "In progress" at bounding box center [454, 56] width 28 height 8
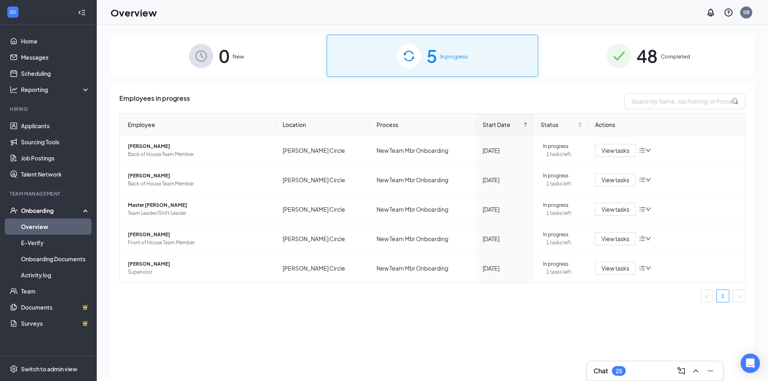
click at [592, 65] on div "48 Completed" at bounding box center [648, 56] width 212 height 42
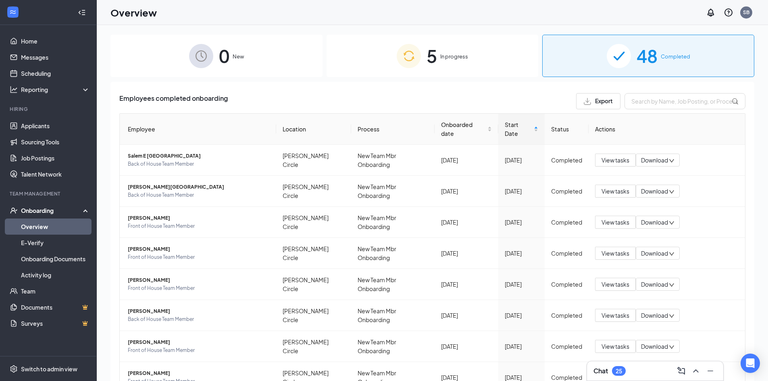
click at [240, 57] on span "New" at bounding box center [238, 56] width 11 height 8
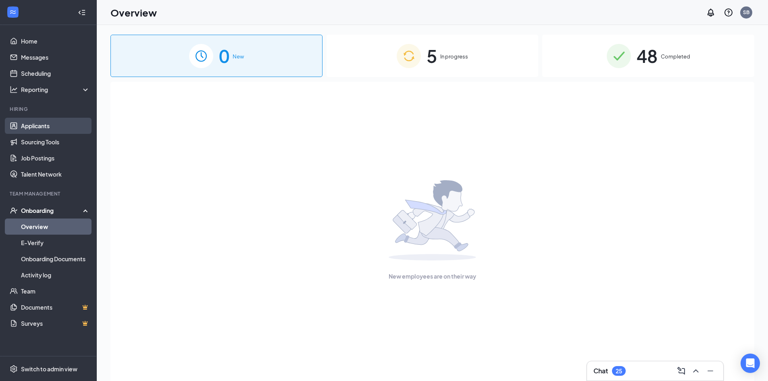
click at [42, 126] on link "Applicants" at bounding box center [55, 126] width 69 height 16
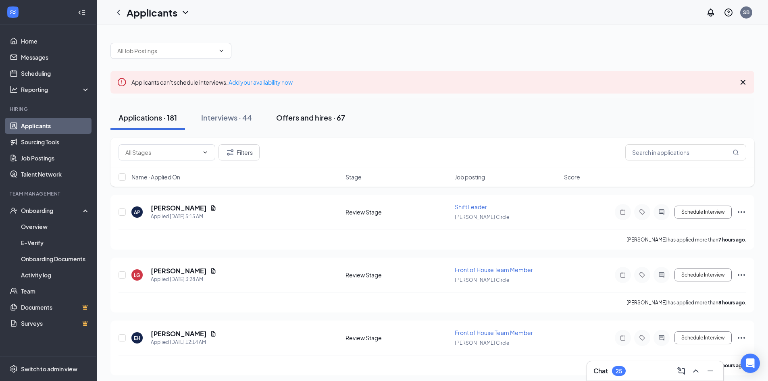
click at [295, 116] on div "Offers and hires · 67" at bounding box center [310, 117] width 69 height 10
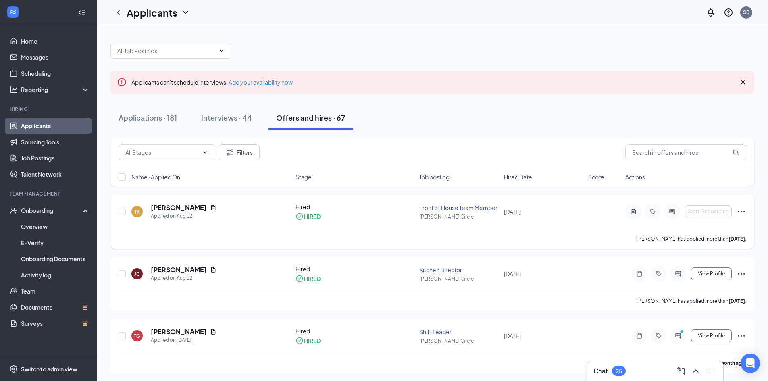
click at [741, 211] on icon "Ellipses" at bounding box center [740, 212] width 7 height 2
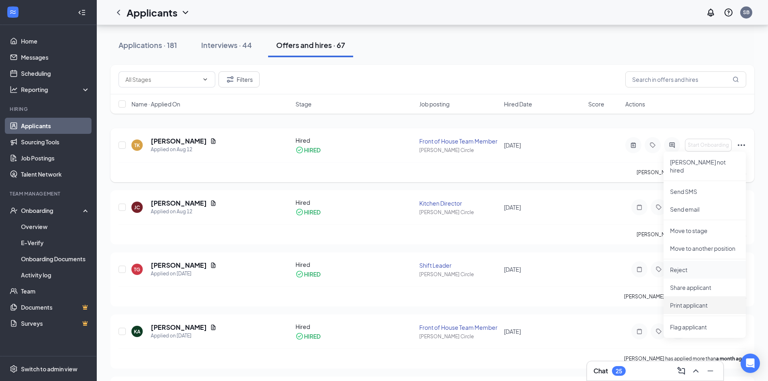
scroll to position [81, 0]
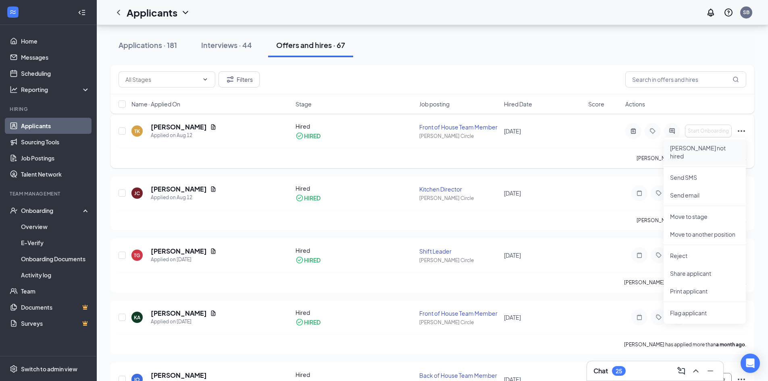
click at [697, 148] on p "[PERSON_NAME] not hired" at bounding box center [704, 152] width 69 height 16
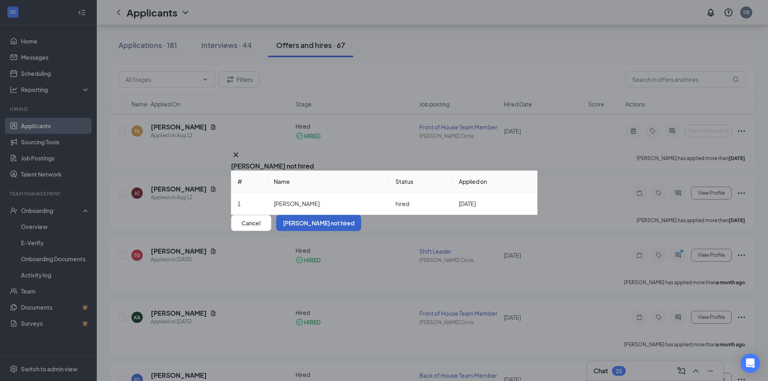
click at [361, 231] on button "[PERSON_NAME] not hired" at bounding box center [318, 223] width 85 height 16
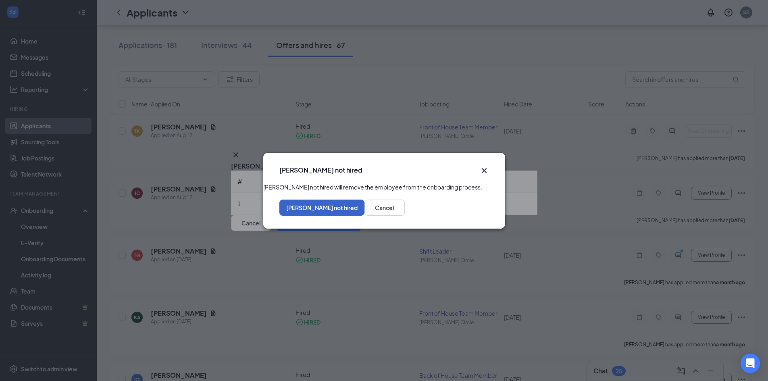
click at [364, 211] on button "[PERSON_NAME] not hired" at bounding box center [321, 207] width 85 height 16
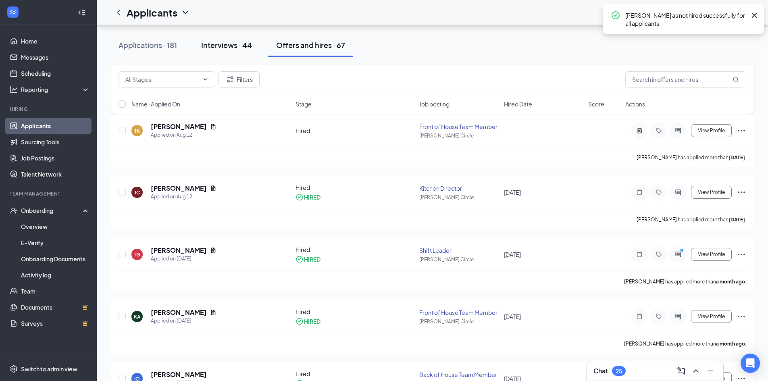
click at [226, 45] on div "Interviews · 44" at bounding box center [226, 45] width 51 height 10
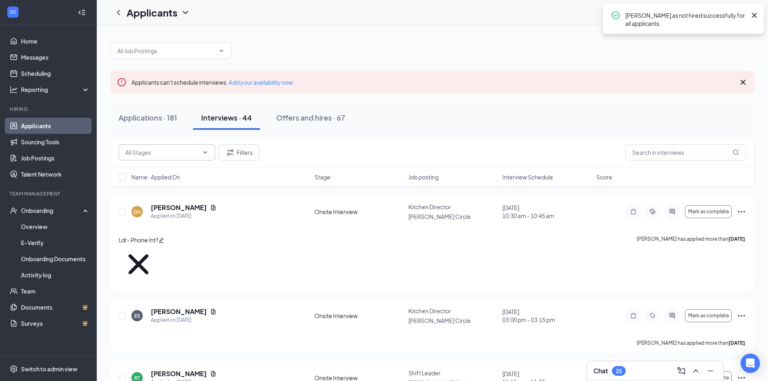
click at [178, 158] on span at bounding box center [166, 152] width 97 height 16
click at [172, 171] on div "Onsite Interview (12)" at bounding box center [145, 166] width 54 height 9
type input "Onsite Interview (12)"
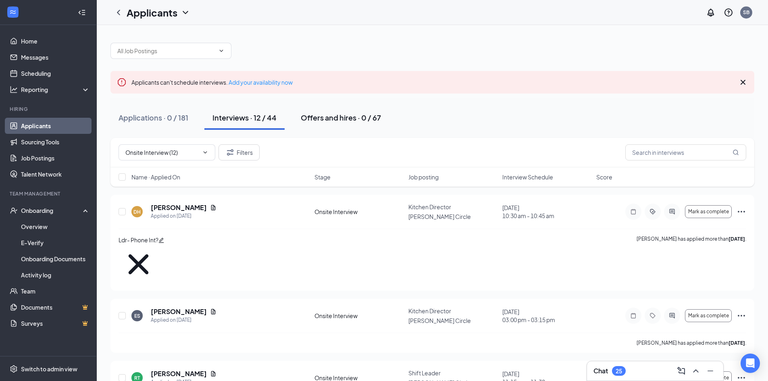
click at [340, 120] on div "Offers and hires · 0 / 67" at bounding box center [341, 117] width 80 height 10
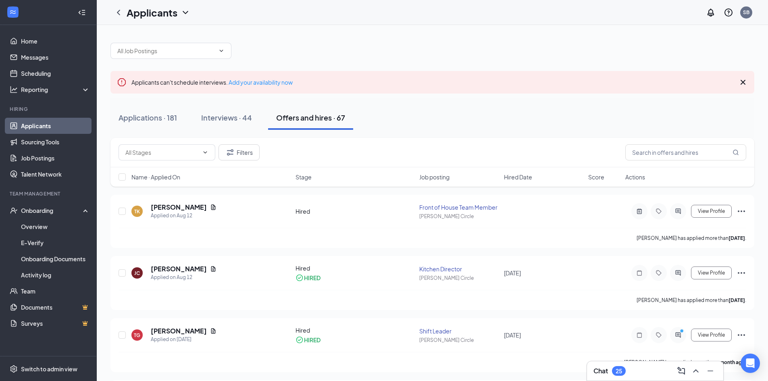
click at [6, 15] on div at bounding box center [48, 12] width 96 height 25
click at [13, 9] on icon "WorkstreamLogo" at bounding box center [13, 12] width 8 height 8
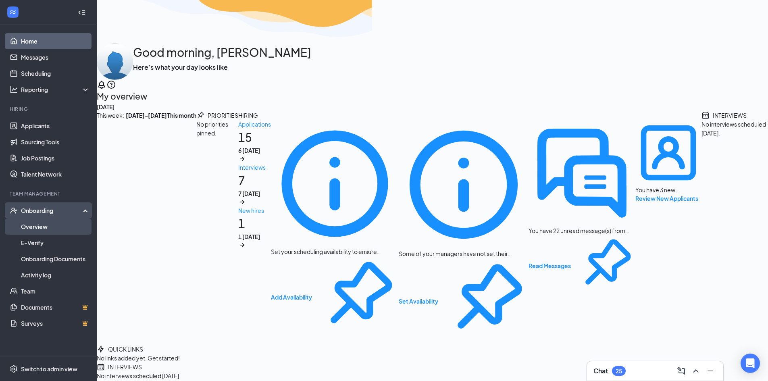
click at [58, 229] on link "Overview" at bounding box center [55, 226] width 69 height 16
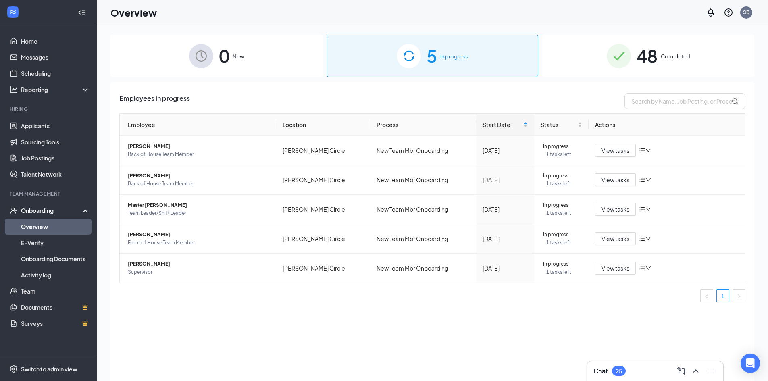
click at [50, 118] on ul "Applicants Sourcing Tools Job Postings Talent Network" at bounding box center [48, 150] width 96 height 64
click at [50, 129] on link "Applicants" at bounding box center [55, 126] width 69 height 16
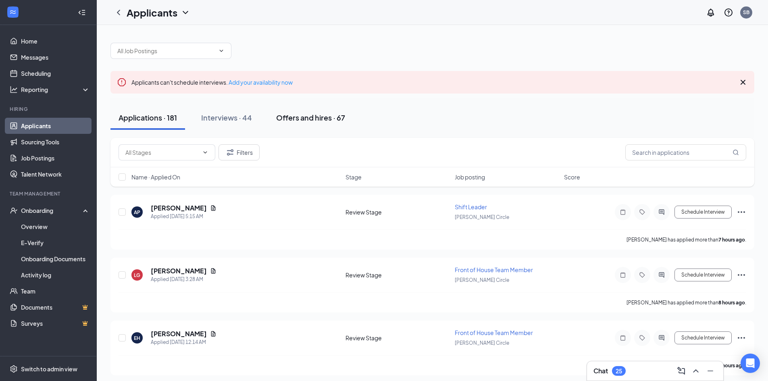
click at [307, 114] on div "Offers and hires · 67" at bounding box center [310, 117] width 69 height 10
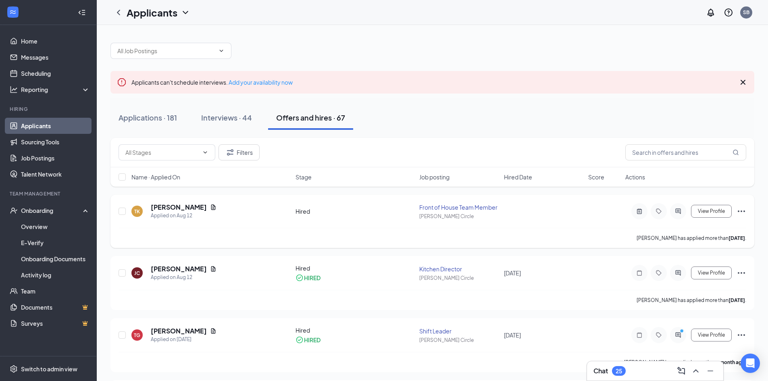
click at [743, 212] on icon "Ellipses" at bounding box center [740, 211] width 7 height 2
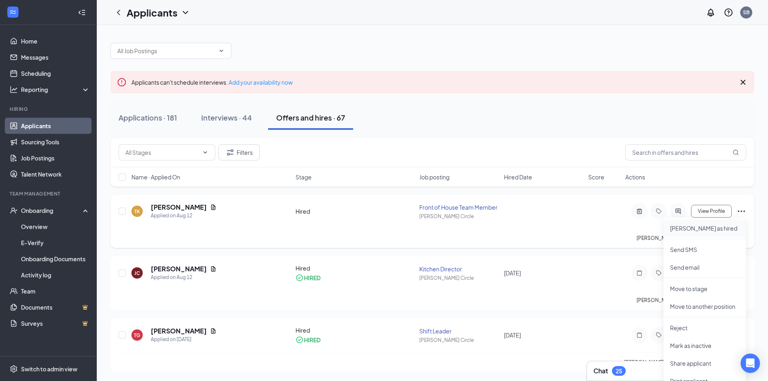
click at [694, 230] on p "[PERSON_NAME] as hired" at bounding box center [704, 228] width 69 height 8
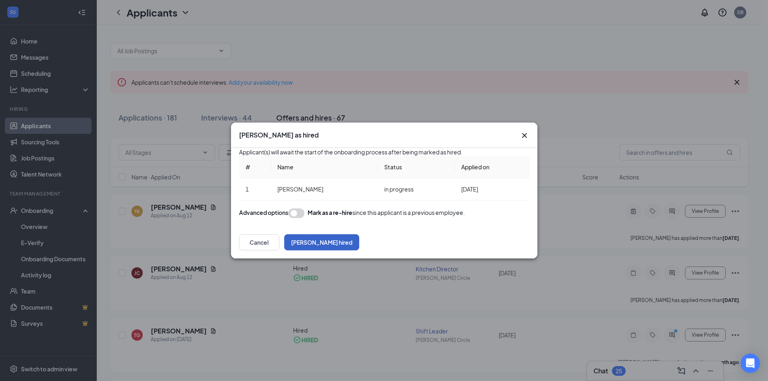
click at [359, 250] on button "[PERSON_NAME] hired" at bounding box center [321, 242] width 75 height 16
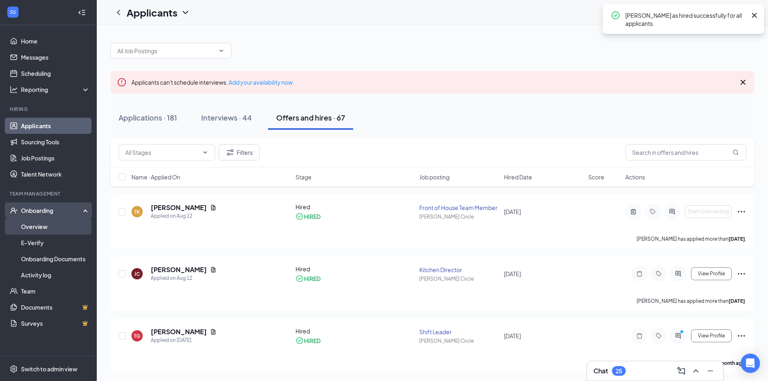
click at [22, 226] on link "Overview" at bounding box center [55, 226] width 69 height 16
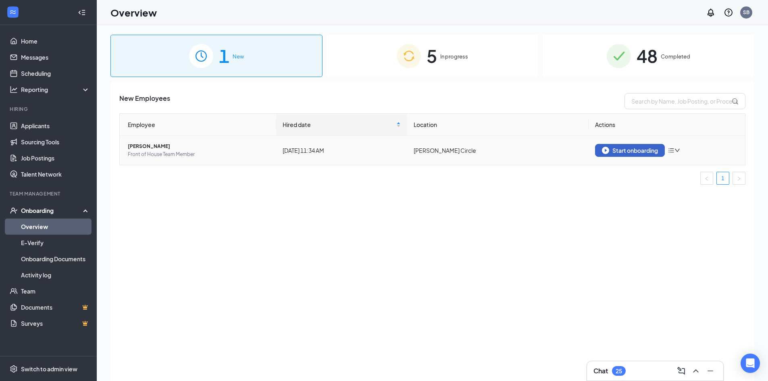
click at [642, 150] on div "Start onboarding" at bounding box center [630, 150] width 56 height 7
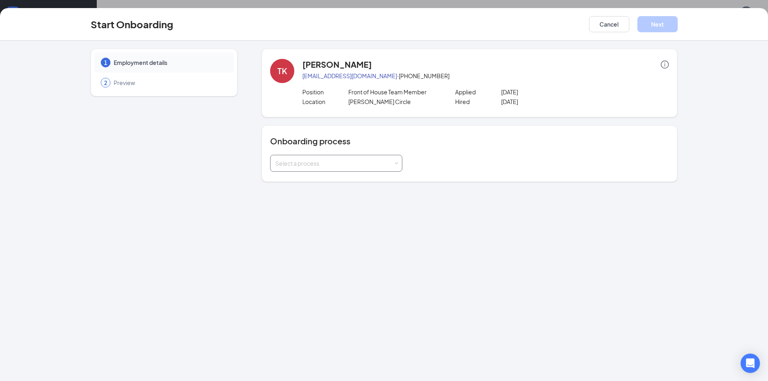
click at [388, 164] on div "Select a process" at bounding box center [334, 163] width 118 height 8
click at [344, 179] on span "New Team Mbr Onboarding" at bounding box center [309, 179] width 72 height 7
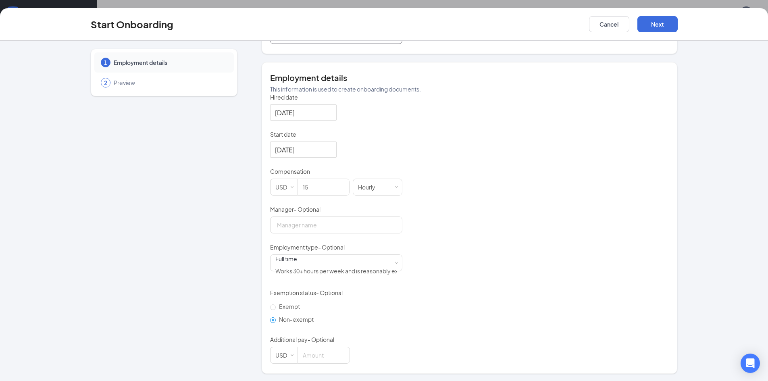
scroll to position [130, 0]
click at [339, 270] on div "Full time Works 30+ hours per week and is reasonably expected to work" at bounding box center [336, 262] width 122 height 16
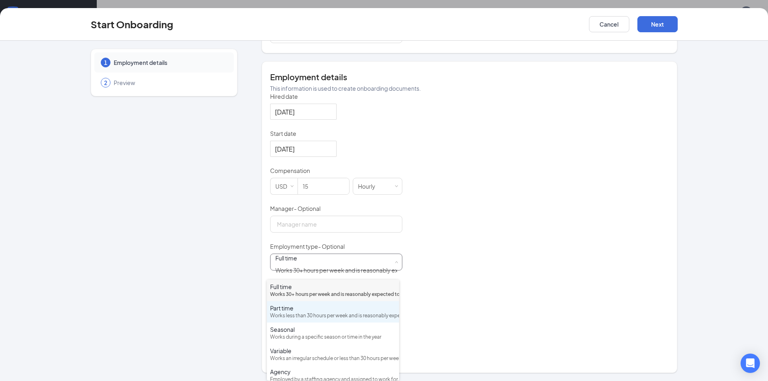
click at [315, 320] on div "Works less than 30 hours per week and is reasonably expected to work" at bounding box center [333, 316] width 126 height 8
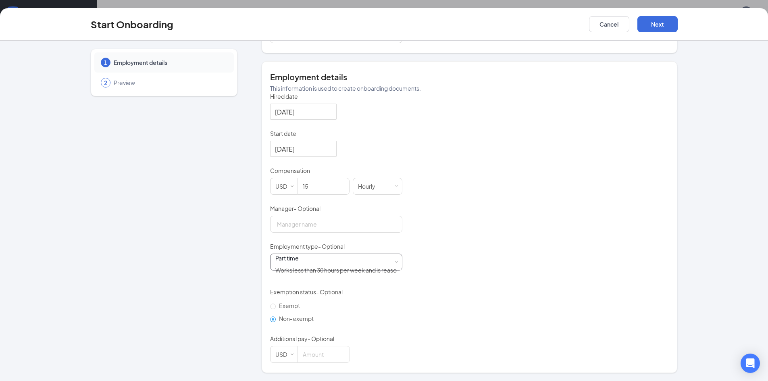
scroll to position [36, 0]
click at [655, 23] on button "Next" at bounding box center [657, 24] width 40 height 16
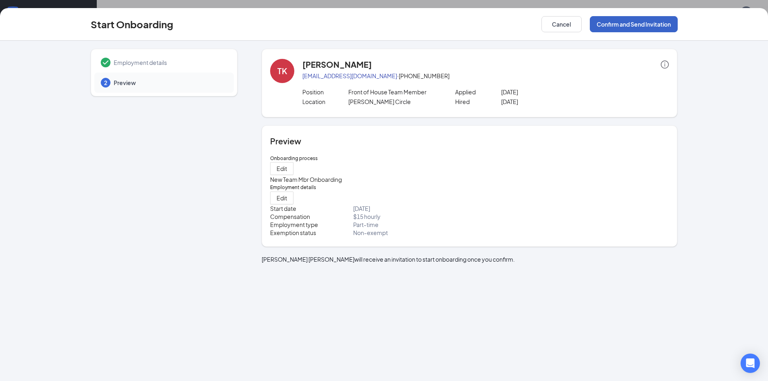
click at [621, 24] on button "Confirm and Send Invitation" at bounding box center [634, 24] width 88 height 16
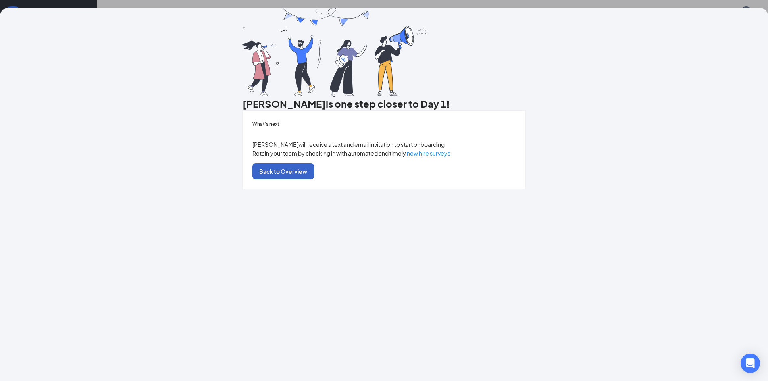
click at [314, 179] on button "Back to Overview" at bounding box center [283, 171] width 62 height 16
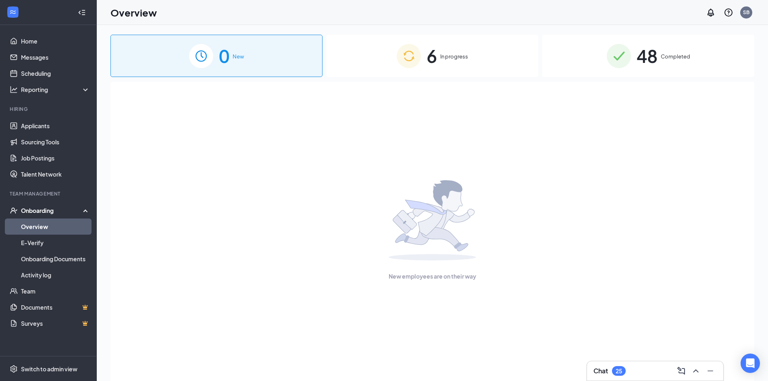
click at [33, 214] on div "Onboarding" at bounding box center [52, 210] width 62 height 8
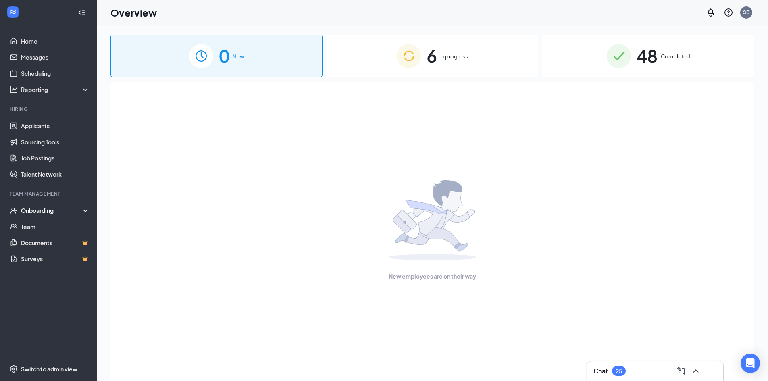
click at [49, 207] on div "Onboarding" at bounding box center [52, 210] width 62 height 8
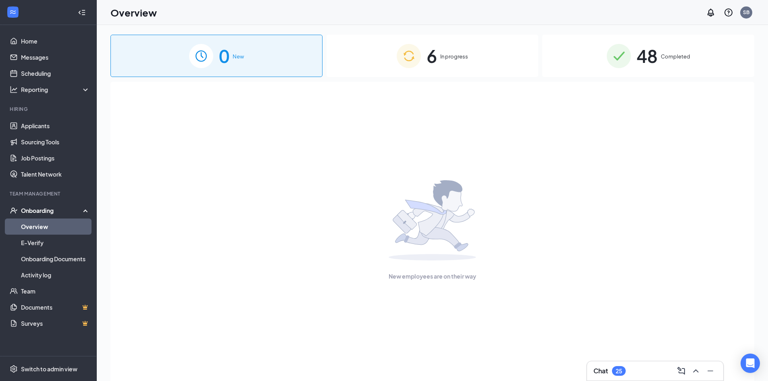
click at [451, 61] on div "6 In progress" at bounding box center [432, 56] width 212 height 42
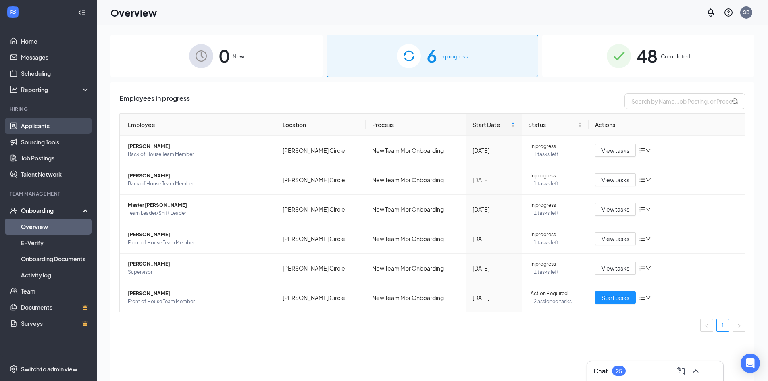
click at [42, 128] on link "Applicants" at bounding box center [55, 126] width 69 height 16
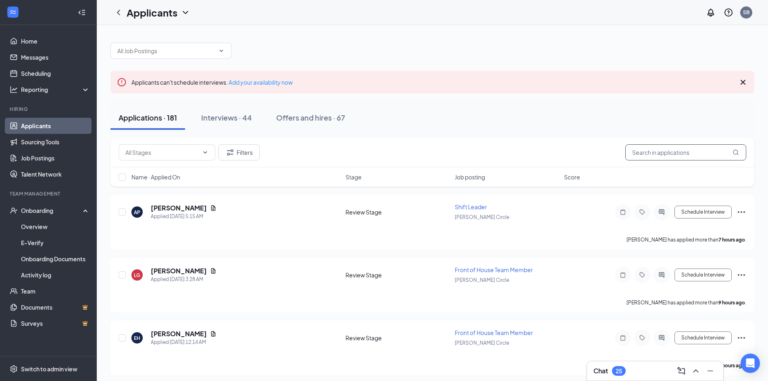
click at [655, 156] on input "text" at bounding box center [685, 152] width 121 height 16
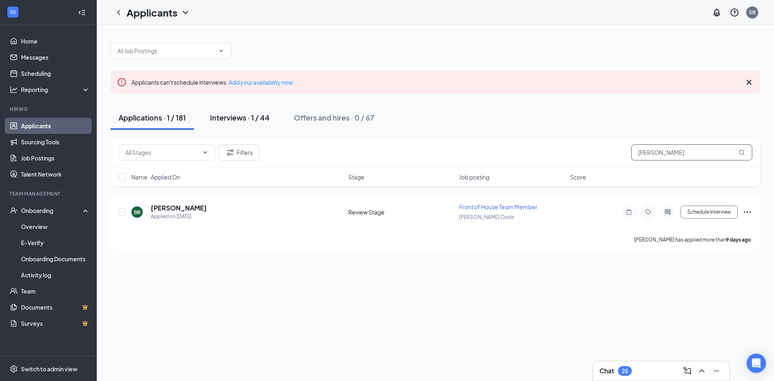
type input "[PERSON_NAME]"
click at [234, 113] on div "Interviews · 1 / 44" at bounding box center [240, 117] width 60 height 10
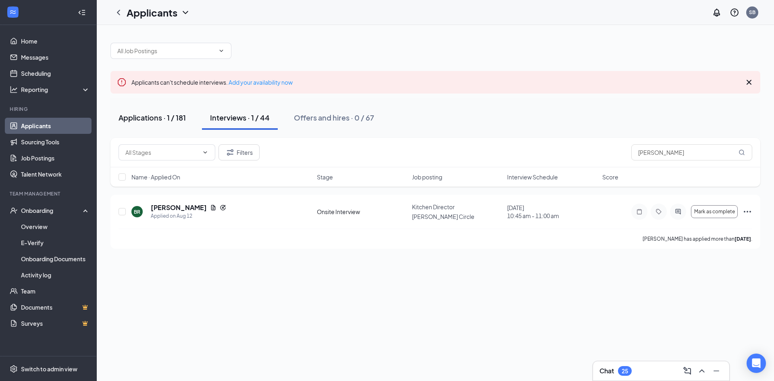
click at [164, 117] on div "Applications · 1 / 181" at bounding box center [151, 117] width 67 height 10
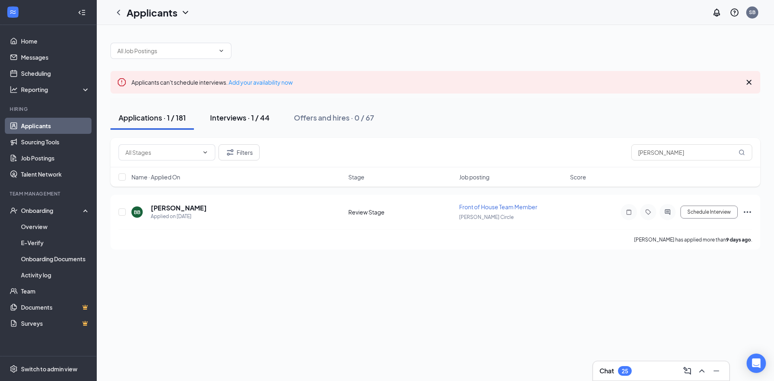
click at [253, 114] on div "Interviews · 1 / 44" at bounding box center [240, 117] width 60 height 10
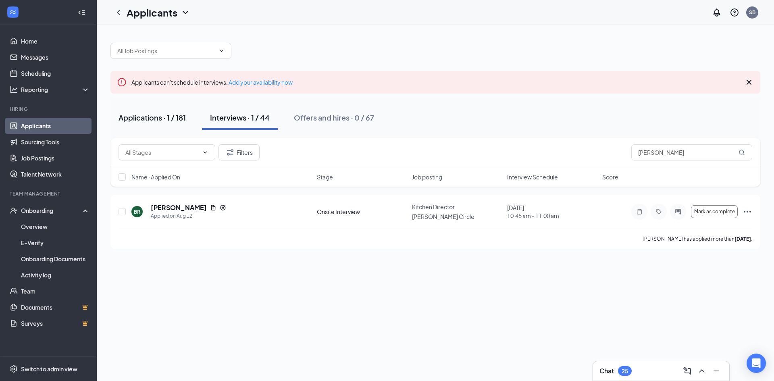
click at [169, 121] on div "Applications · 1 / 181" at bounding box center [151, 117] width 67 height 10
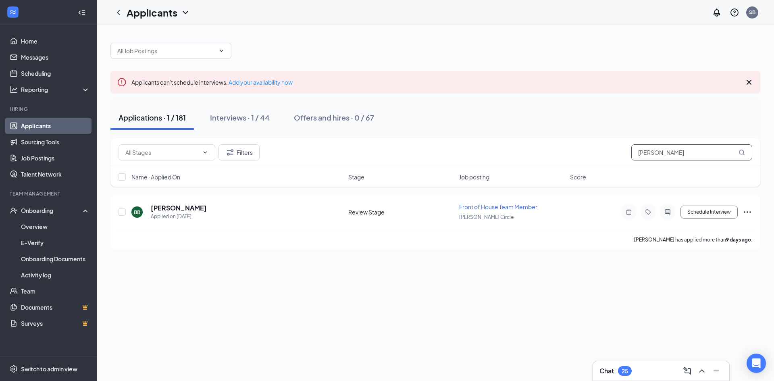
drag, startPoint x: 666, startPoint y: 152, endPoint x: 618, endPoint y: 154, distance: 48.0
click at [618, 154] on div "Filters [PERSON_NAME]" at bounding box center [434, 152] width 633 height 16
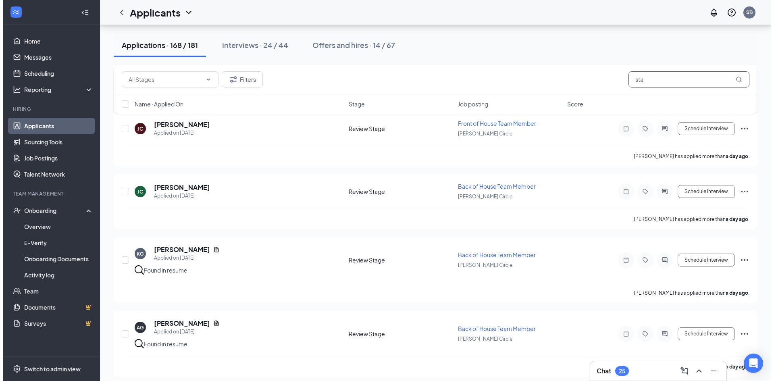
scroll to position [483, 0]
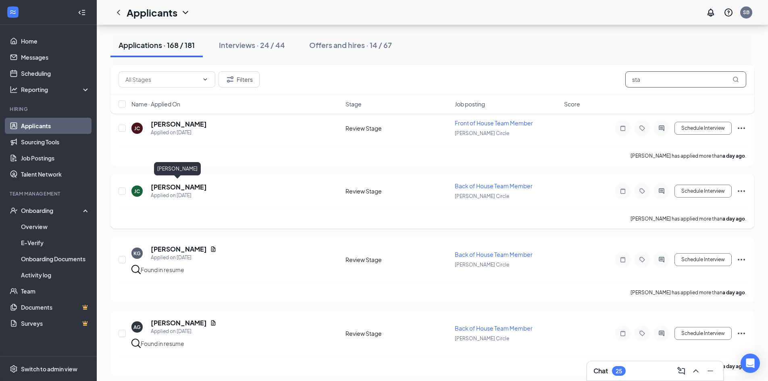
type input "sta"
click at [180, 184] on h5 "[PERSON_NAME]" at bounding box center [179, 187] width 56 height 9
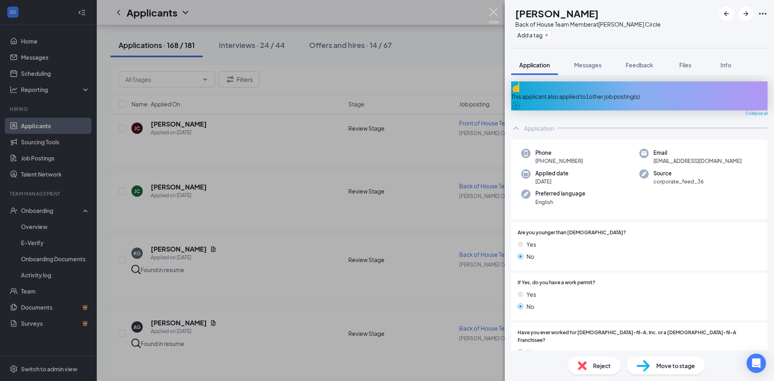
click at [492, 13] on img at bounding box center [493, 16] width 10 height 16
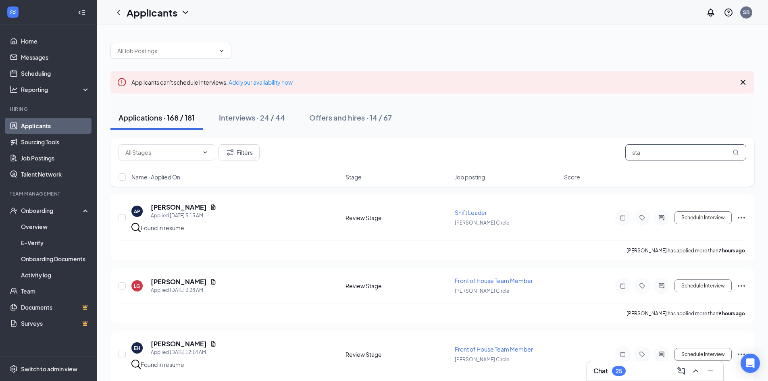
drag, startPoint x: 656, startPoint y: 153, endPoint x: 590, endPoint y: 152, distance: 66.1
click at [590, 152] on div "Filters sta" at bounding box center [431, 152] width 627 height 16
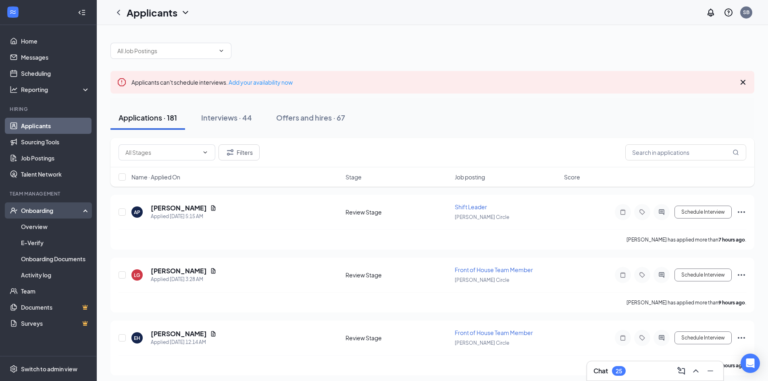
click at [25, 213] on div "Onboarding" at bounding box center [52, 210] width 62 height 8
click at [35, 214] on div "Onboarding" at bounding box center [52, 210] width 62 height 8
click at [33, 227] on link "Overview" at bounding box center [55, 226] width 69 height 16
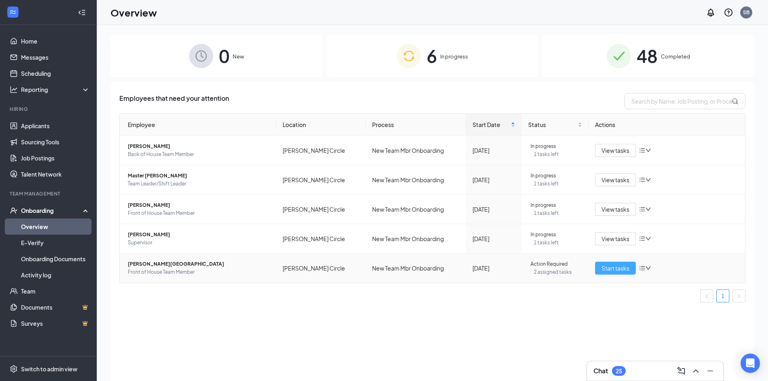
click at [614, 268] on span "Start tasks" at bounding box center [615, 268] width 28 height 9
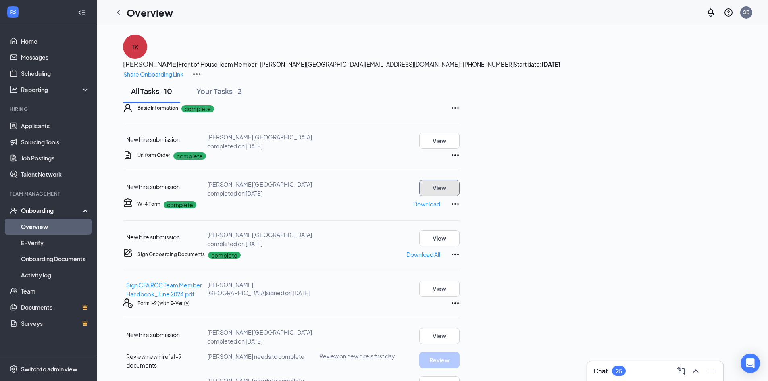
click at [459, 196] on button "View" at bounding box center [439, 188] width 40 height 16
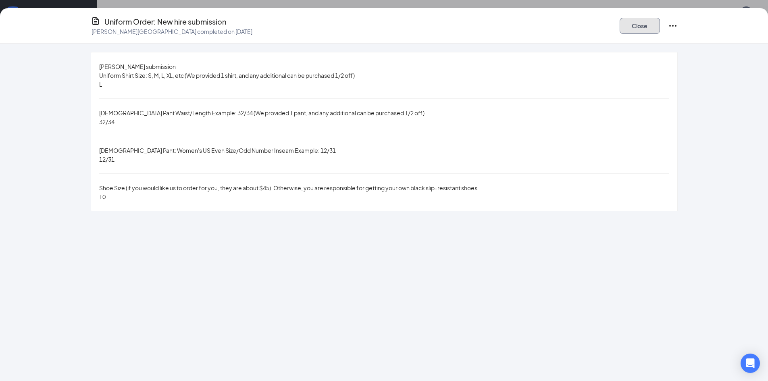
click at [631, 22] on button "Close" at bounding box center [639, 26] width 40 height 16
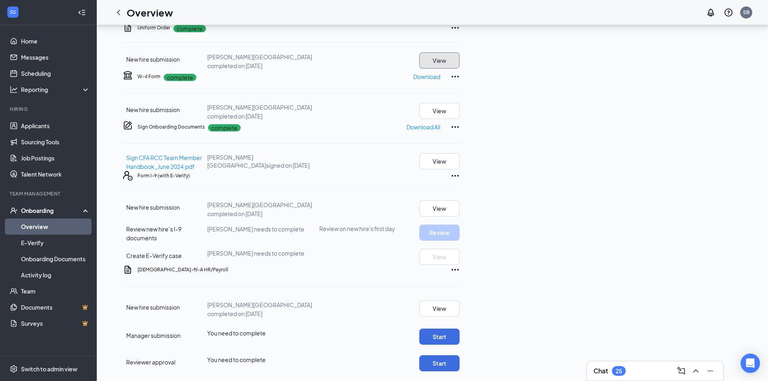
scroll to position [247, 0]
click at [459, 300] on button "View" at bounding box center [439, 308] width 40 height 16
click at [459, 328] on button "Start" at bounding box center [439, 336] width 40 height 16
click at [459, 355] on button "Start" at bounding box center [439, 363] width 40 height 16
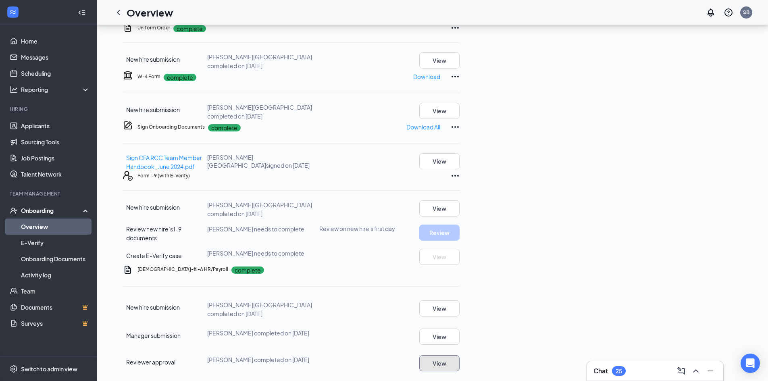
scroll to position [0, 0]
